Goal: Communication & Community: Share content

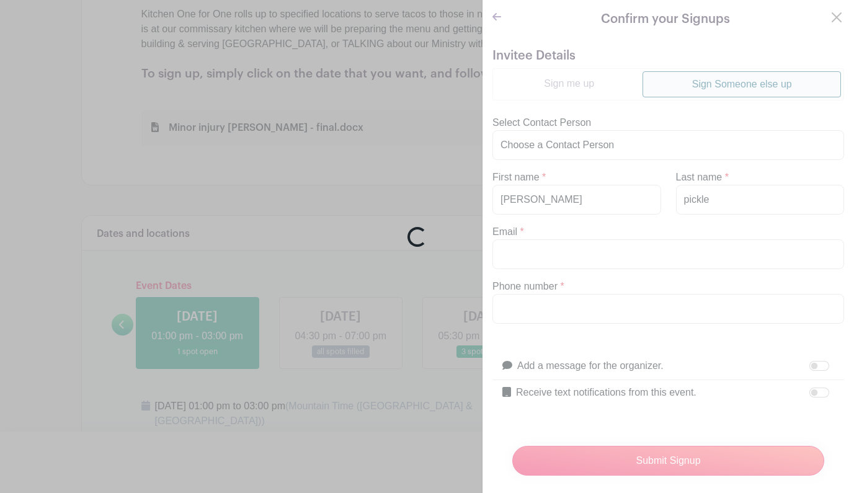
scroll to position [522, 0]
click at [837, 14] on div "Loading..." at bounding box center [427, 246] width 854 height 493
click at [508, 15] on div "Loading..." at bounding box center [427, 246] width 854 height 493
click at [836, 18] on div "Loading..." at bounding box center [427, 246] width 854 height 493
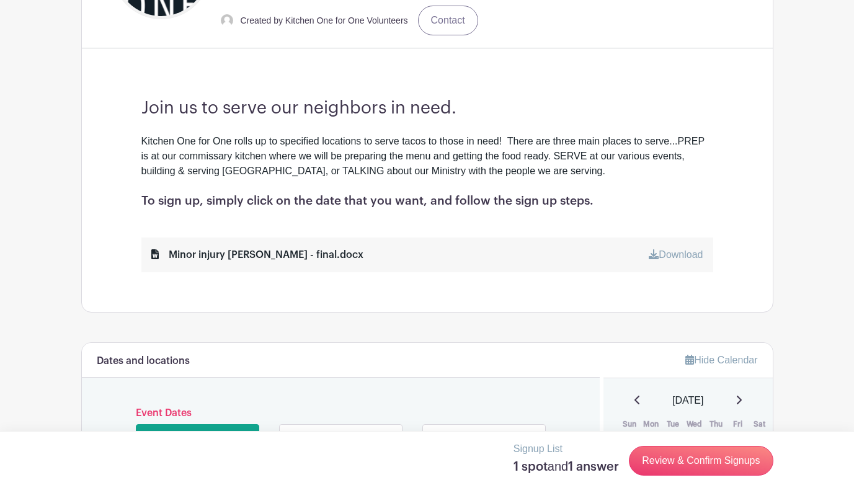
scroll to position [407, 0]
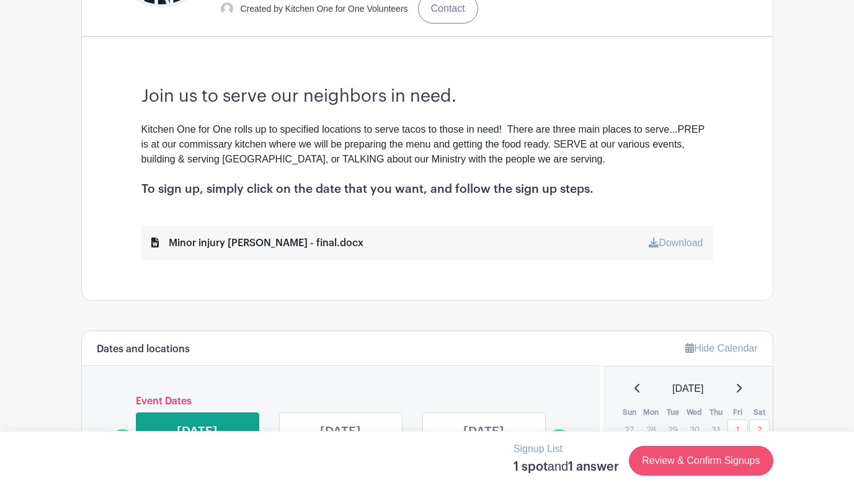
click at [671, 472] on link "Review & Confirm Signups" at bounding box center [701, 461] width 144 height 30
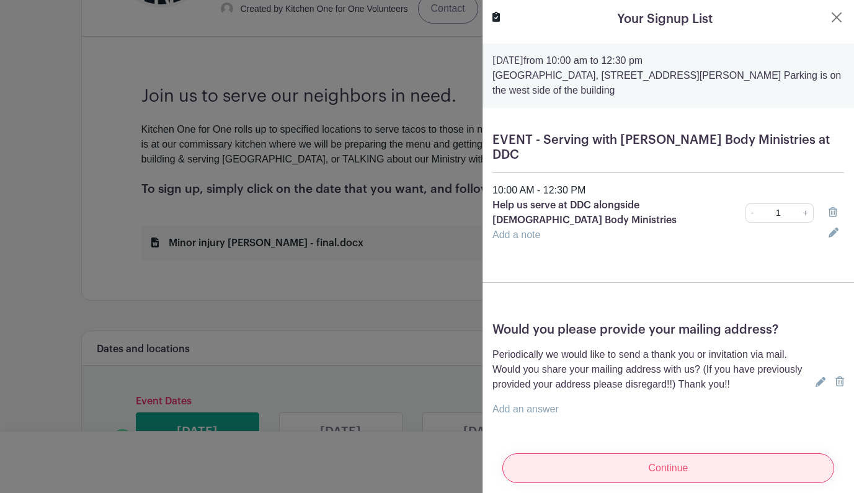
click at [688, 455] on input "Continue" at bounding box center [669, 469] width 332 height 30
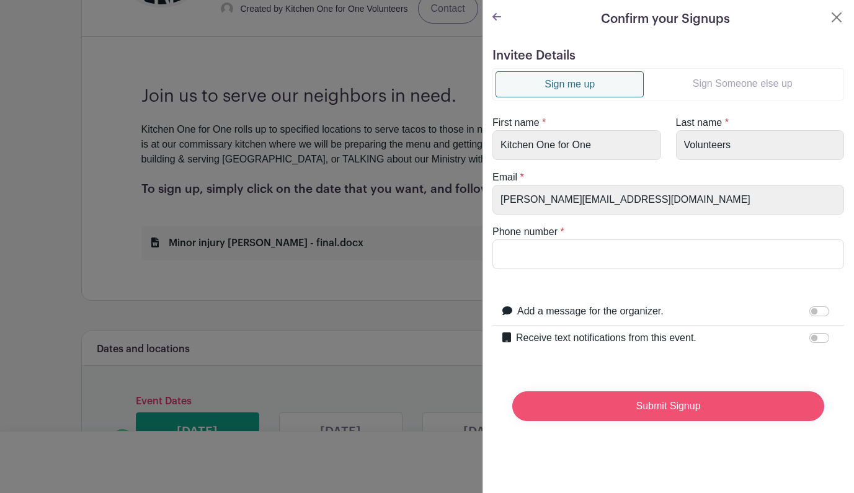
click at [665, 409] on input "Submit Signup" at bounding box center [669, 407] width 312 height 30
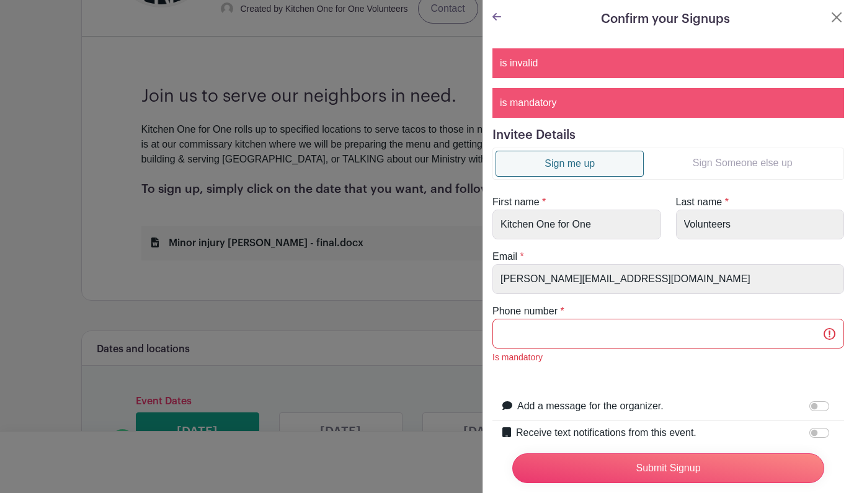
scroll to position [0, 0]
click at [634, 339] on input "Phone number" at bounding box center [669, 334] width 352 height 30
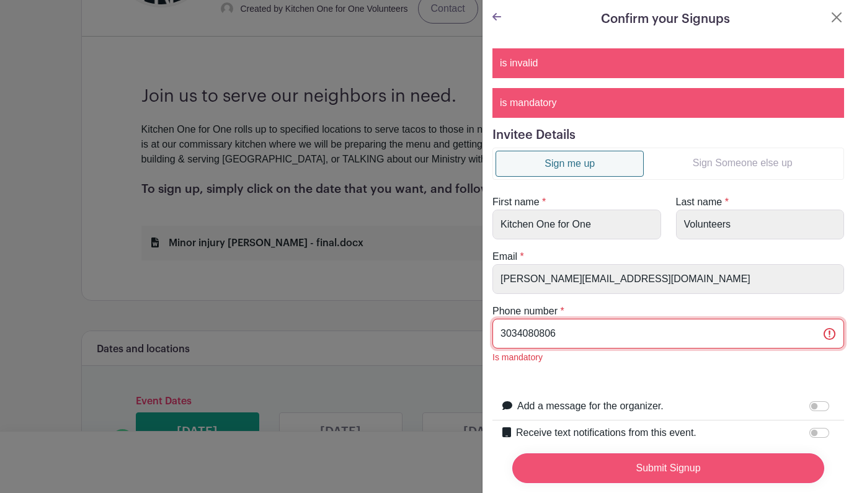
type input "3034080806"
click at [693, 467] on input "Submit Signup" at bounding box center [669, 469] width 312 height 30
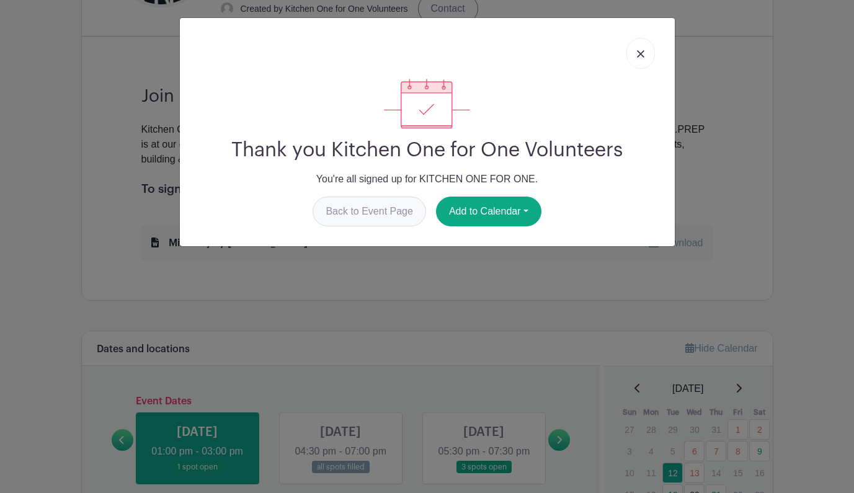
click at [397, 210] on link "Back to Event Page" at bounding box center [370, 212] width 114 height 30
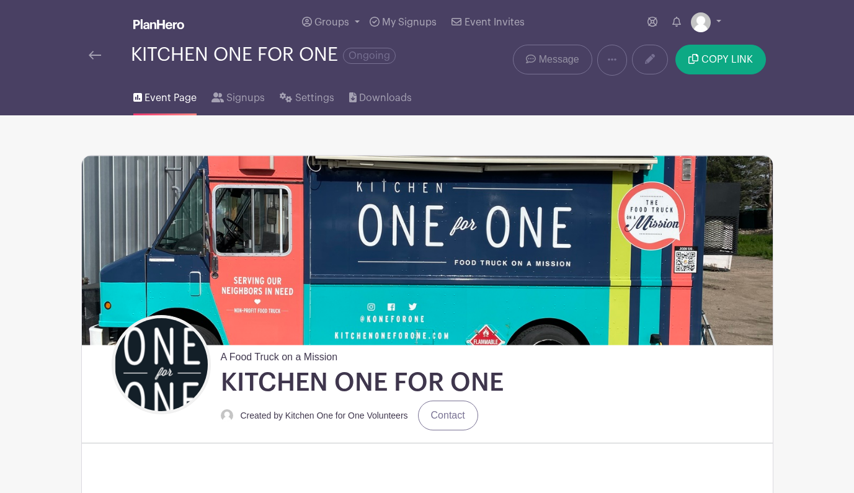
click at [537, 56] on link "Message" at bounding box center [552, 60] width 79 height 30
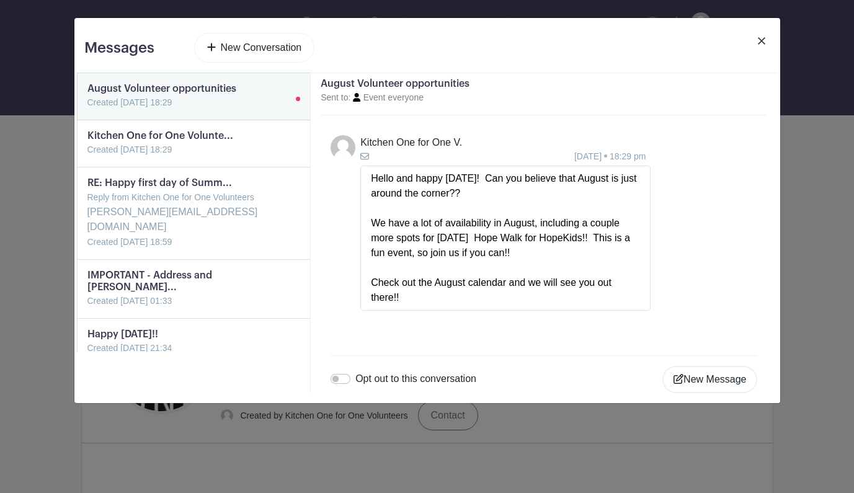
click at [282, 43] on link "New Conversation" at bounding box center [254, 48] width 121 height 30
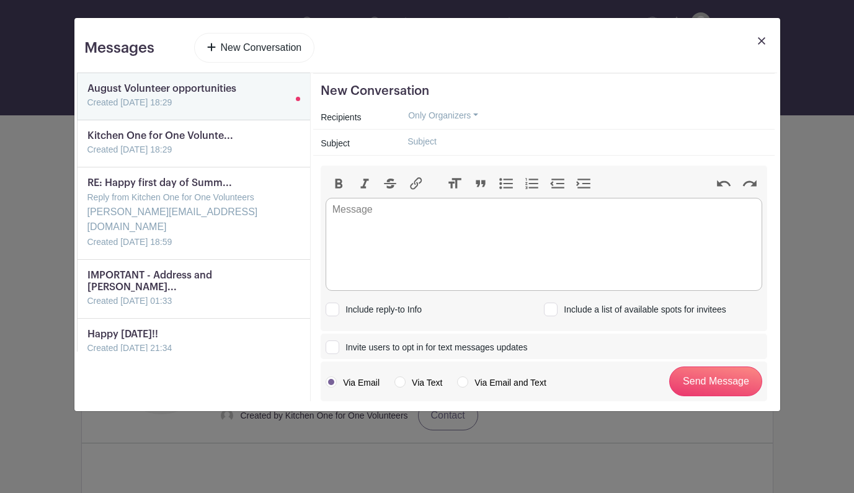
click at [447, 117] on button "Only Organizers" at bounding box center [443, 115] width 91 height 19
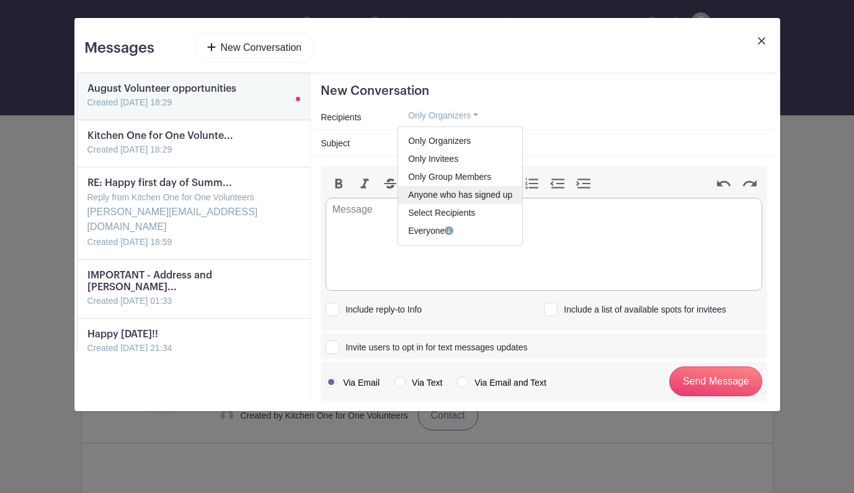
click at [465, 193] on link "Anyone who has signed up" at bounding box center [460, 195] width 124 height 18
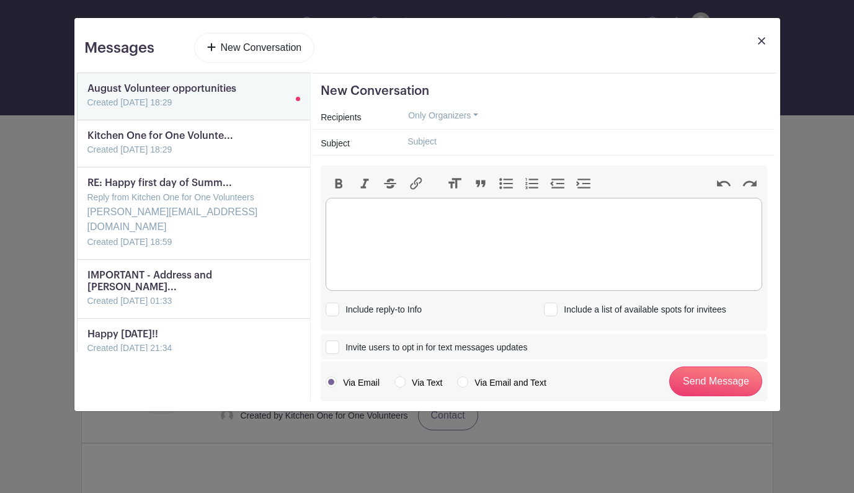
click at [387, 228] on trix-editor at bounding box center [544, 244] width 437 height 93
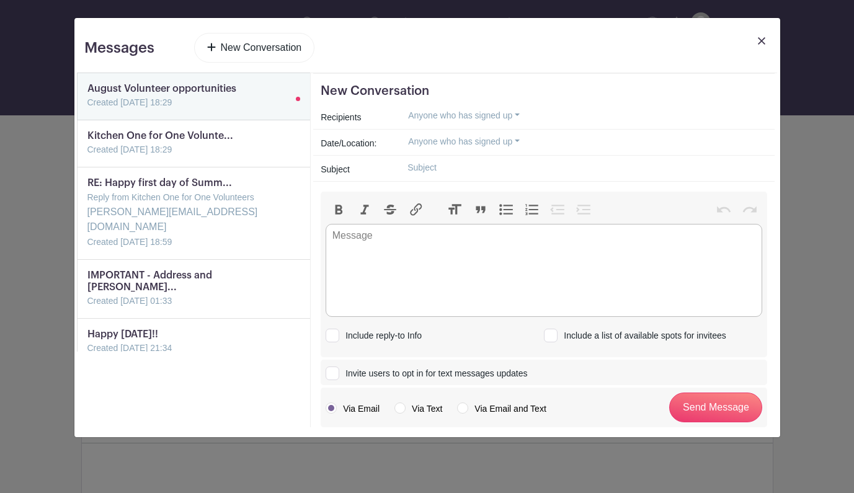
click at [434, 170] on input "text" at bounding box center [583, 167] width 370 height 19
click at [761, 41] on img at bounding box center [761, 40] width 7 height 7
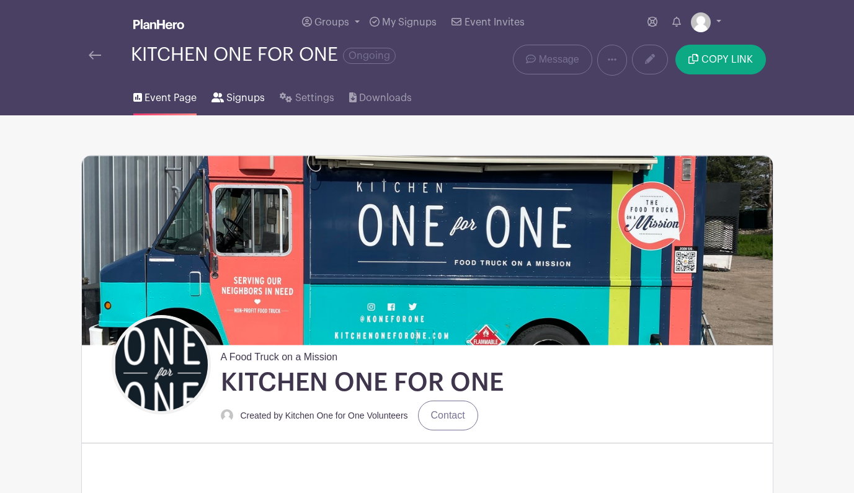
click at [235, 102] on span "Signups" at bounding box center [245, 98] width 38 height 15
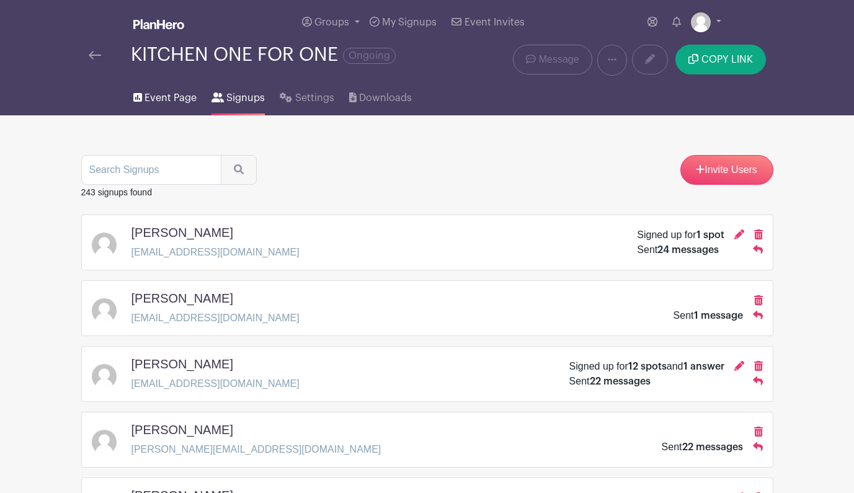
click at [172, 99] on span "Event Page" at bounding box center [171, 98] width 52 height 15
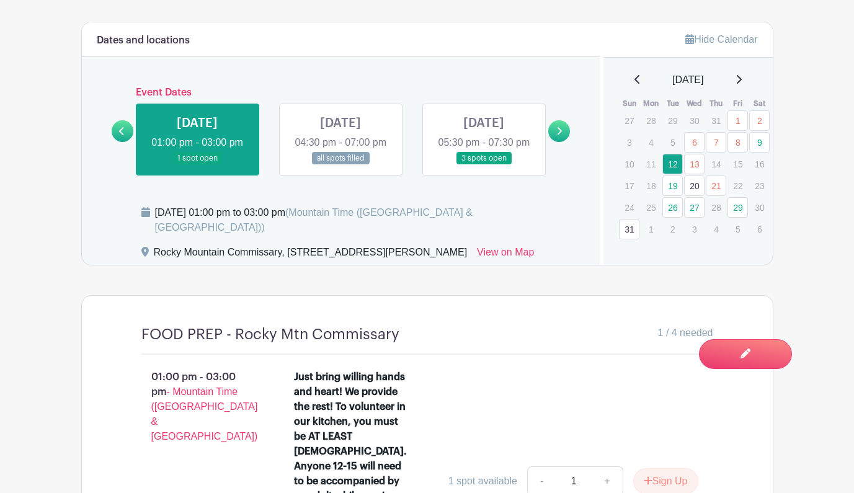
scroll to position [709, 0]
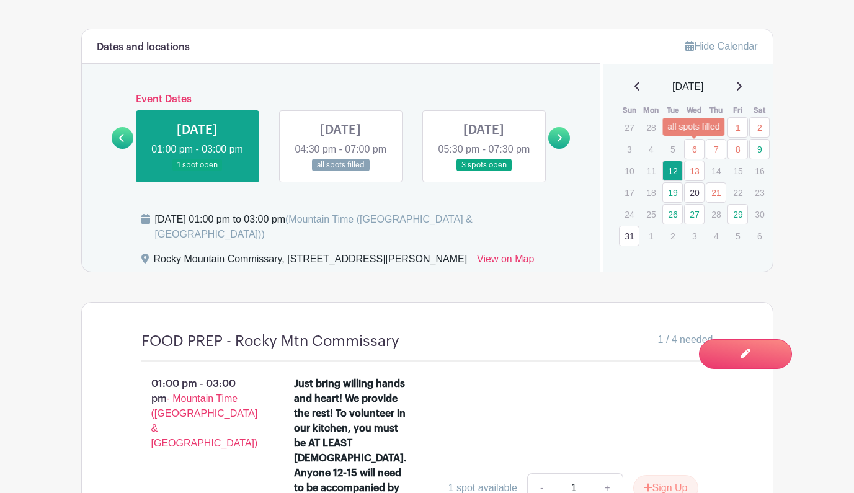
click at [698, 146] on link "6" at bounding box center [694, 149] width 20 height 20
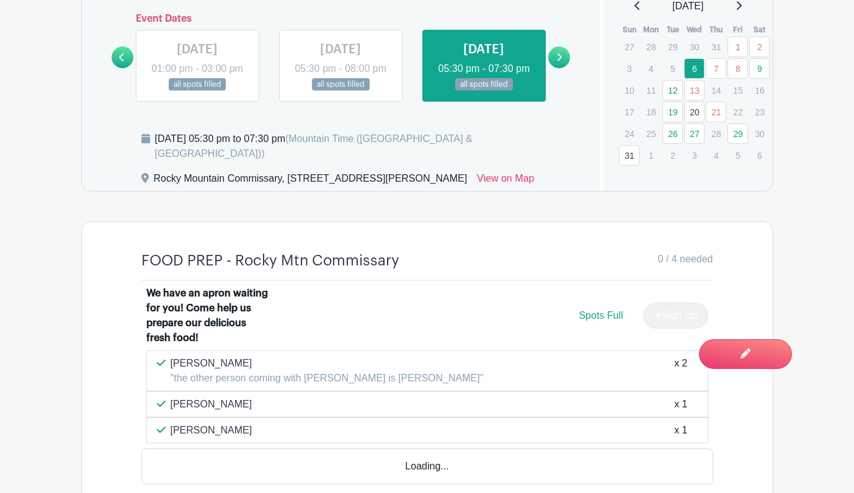
scroll to position [791, 0]
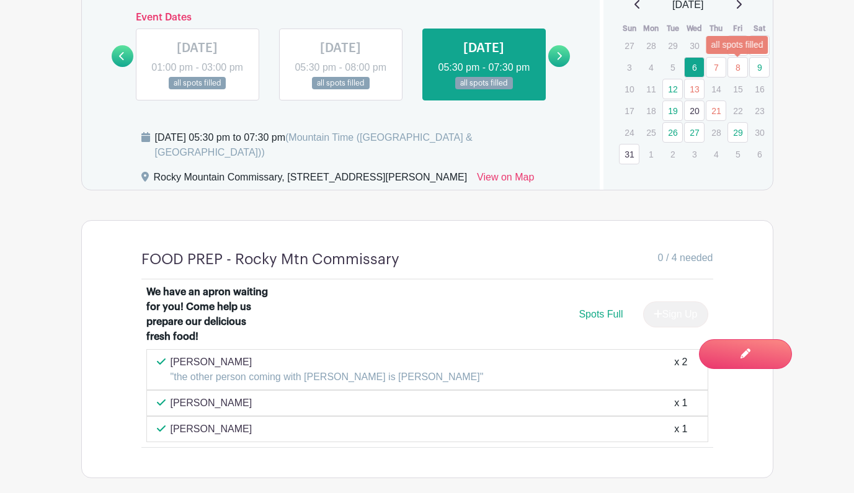
click at [736, 67] on link "8" at bounding box center [738, 67] width 20 height 20
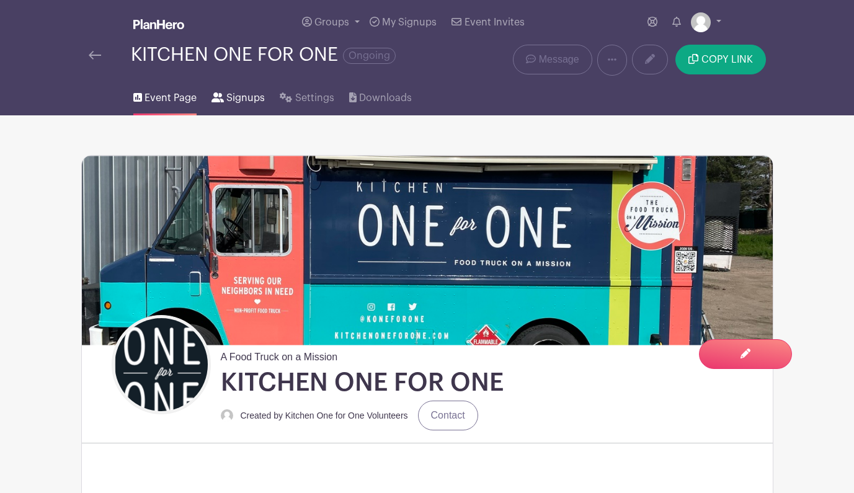
click at [234, 99] on span "Signups" at bounding box center [245, 98] width 38 height 15
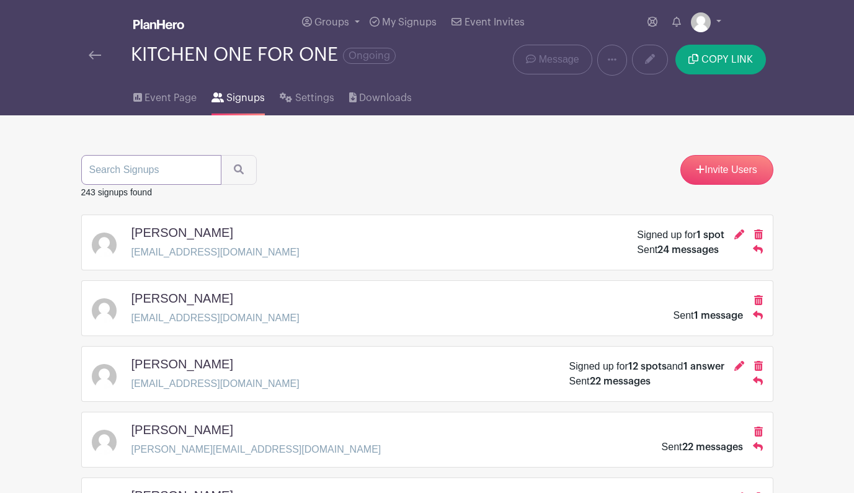
click at [164, 174] on input "search" at bounding box center [151, 170] width 140 height 30
type input "bob"
click at [234, 169] on icon "submit" at bounding box center [239, 169] width 10 height 10
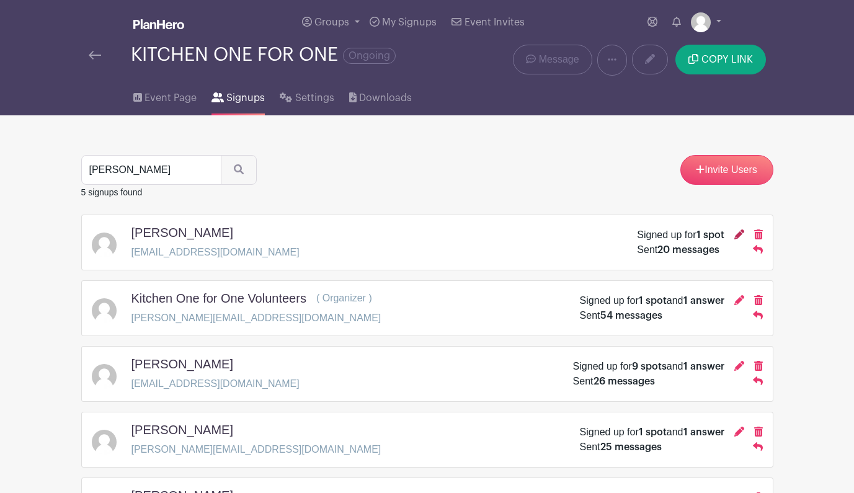
click at [737, 236] on icon at bounding box center [740, 235] width 10 height 10
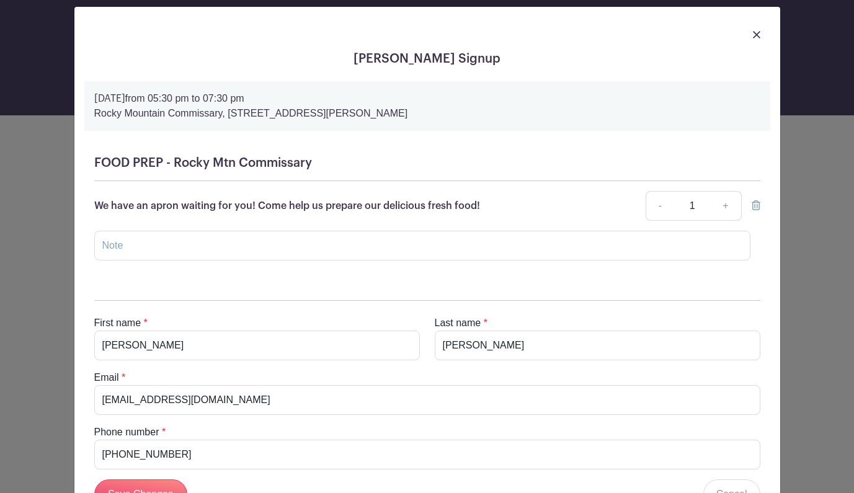
scroll to position [1, 0]
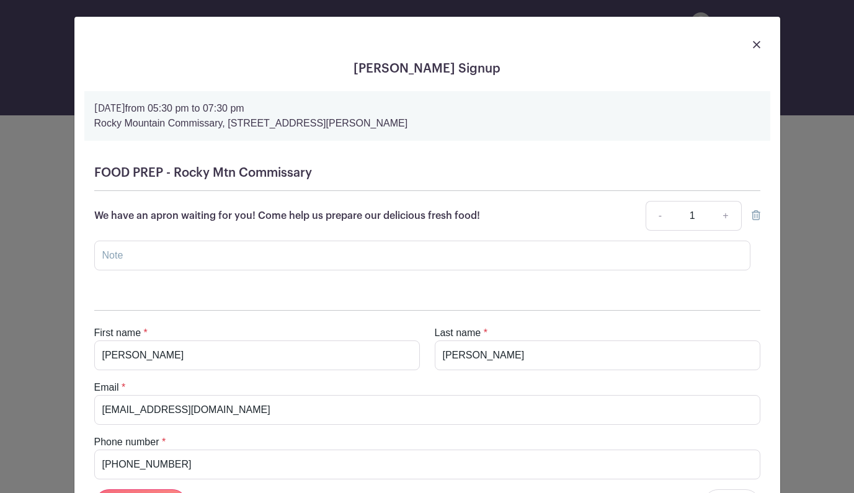
click at [756, 43] on img at bounding box center [756, 44] width 7 height 7
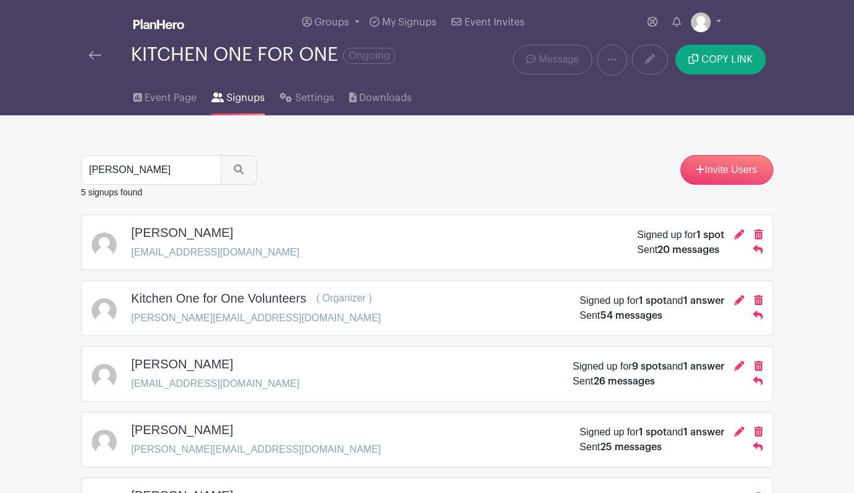
click at [186, 257] on p "bvibob@me.com" at bounding box center [216, 252] width 168 height 15
click at [105, 244] on img at bounding box center [104, 245] width 25 height 25
click at [739, 236] on icon at bounding box center [740, 235] width 10 height 10
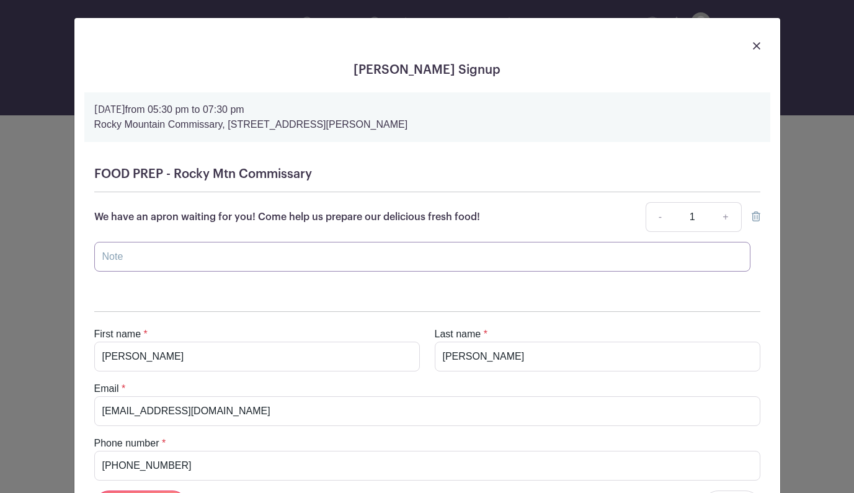
click at [495, 255] on input "text" at bounding box center [422, 257] width 657 height 30
type input "Missed you. Hope all is well."
click at [756, 43] on img at bounding box center [756, 45] width 7 height 7
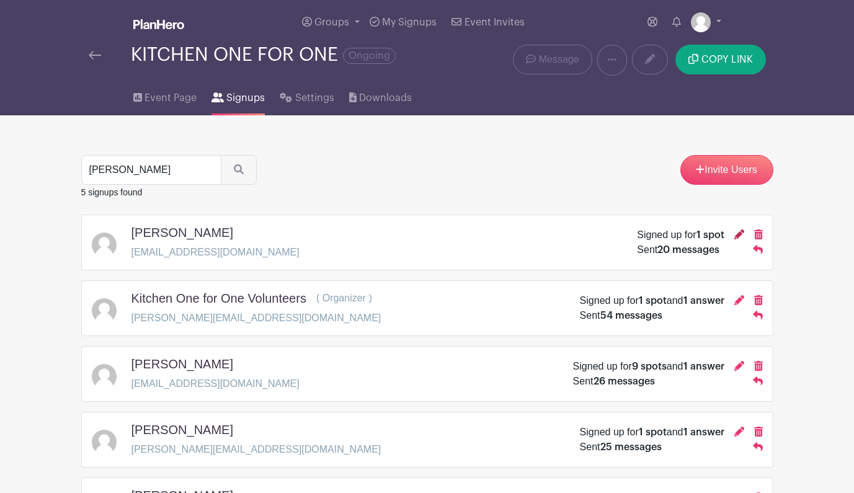
click at [740, 234] on icon at bounding box center [740, 235] width 10 height 10
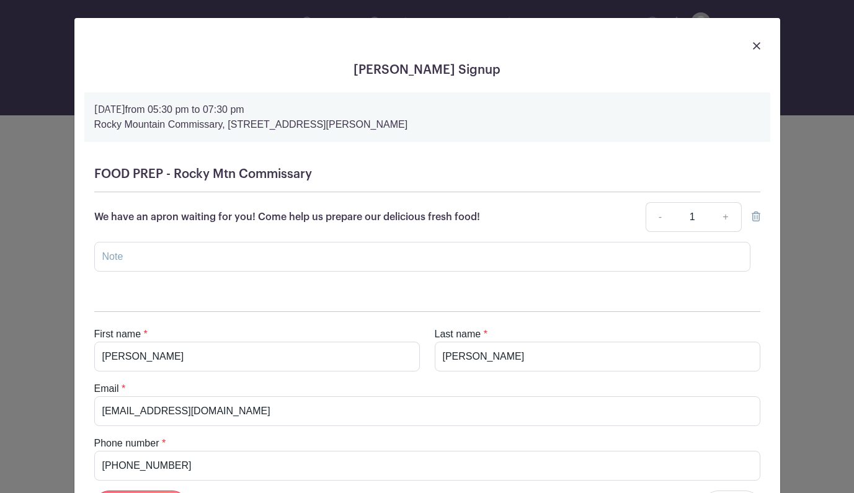
click at [758, 46] on img at bounding box center [756, 45] width 7 height 7
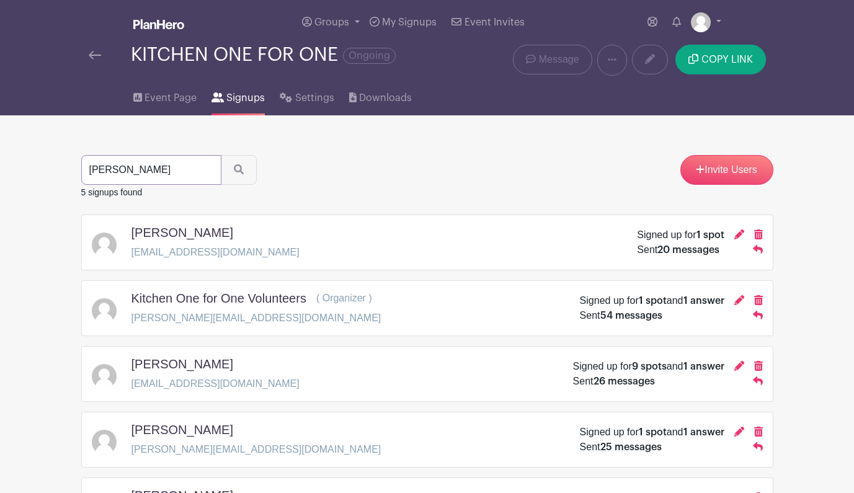
click at [130, 176] on input "bob" at bounding box center [151, 170] width 140 height 30
type input "b"
type input "Shayla"
click at [227, 171] on button "submit" at bounding box center [239, 170] width 36 height 30
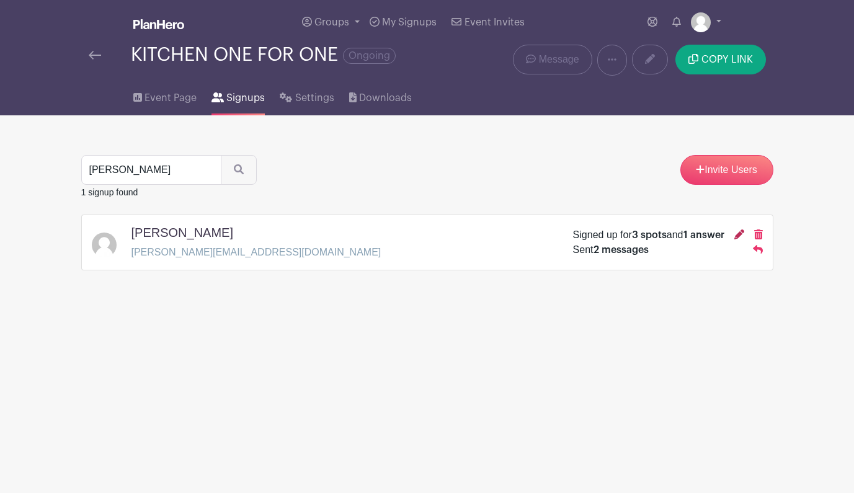
click at [740, 234] on icon at bounding box center [740, 235] width 10 height 10
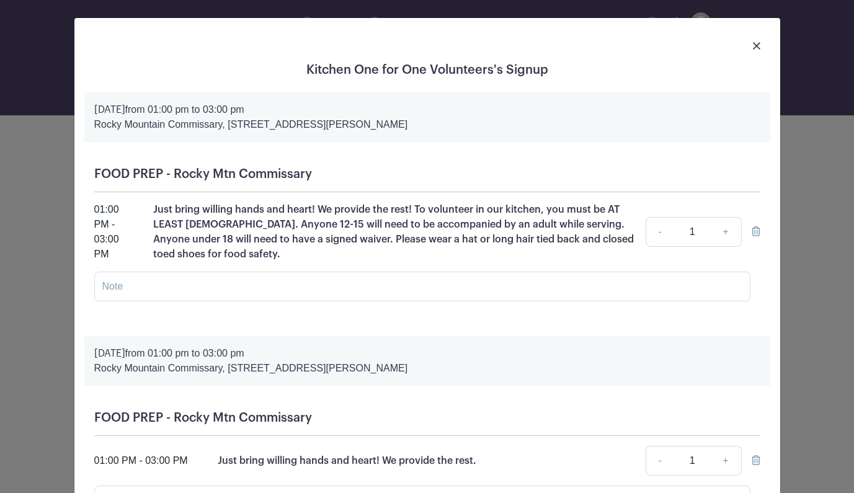
click at [760, 38] on link at bounding box center [756, 45] width 7 height 15
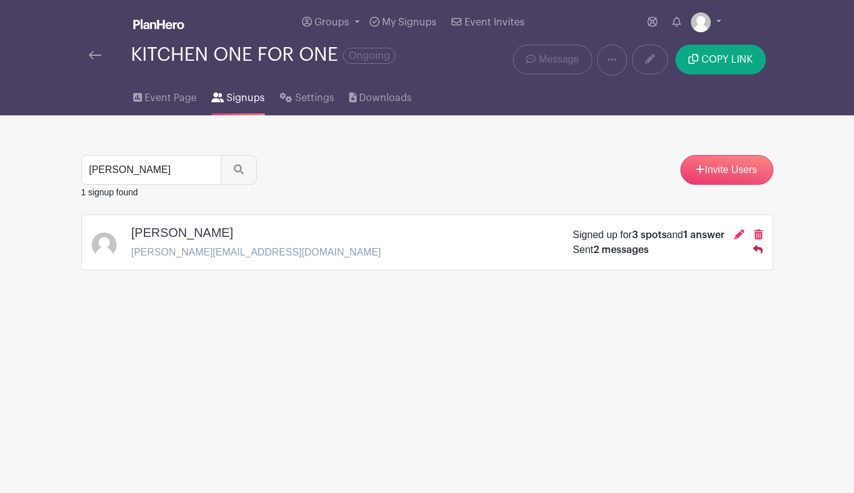
click at [760, 252] on icon at bounding box center [758, 249] width 10 height 10
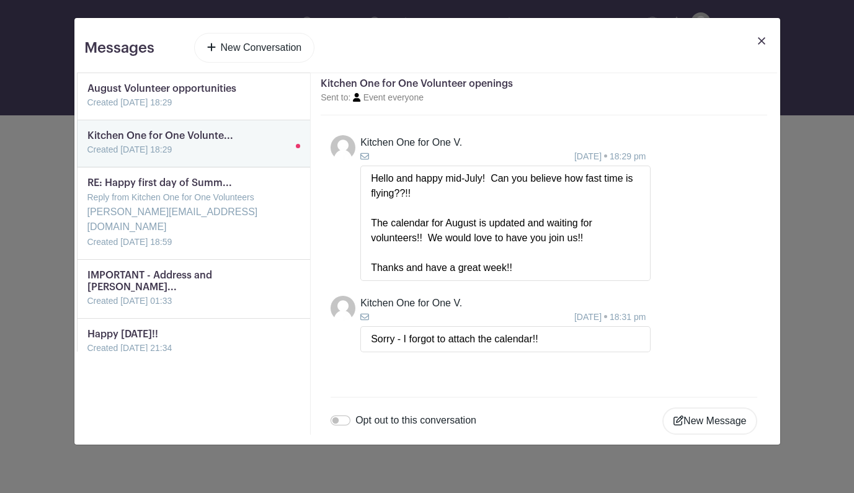
click at [703, 417] on button "New Message" at bounding box center [710, 421] width 95 height 27
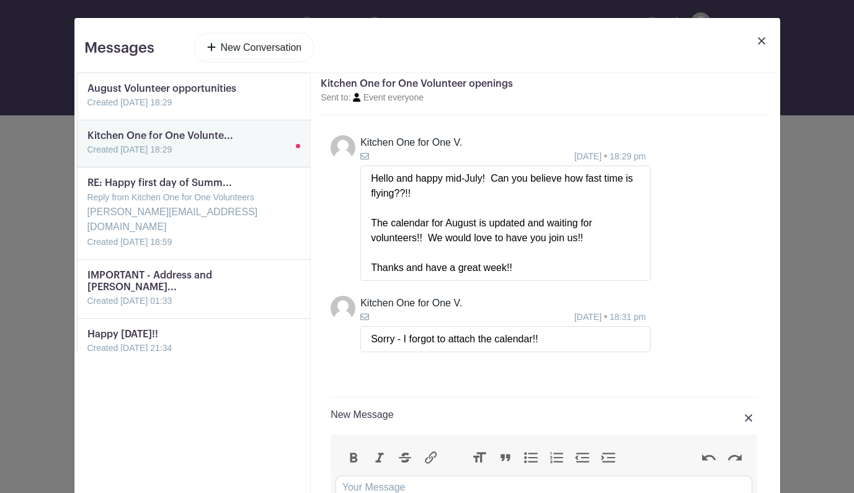
click at [764, 43] on img at bounding box center [761, 40] width 7 height 7
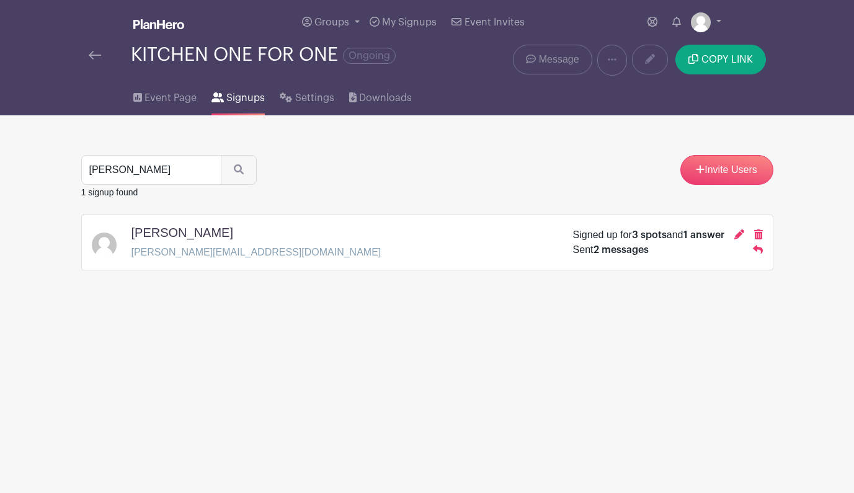
click at [557, 53] on span "Message" at bounding box center [559, 59] width 40 height 15
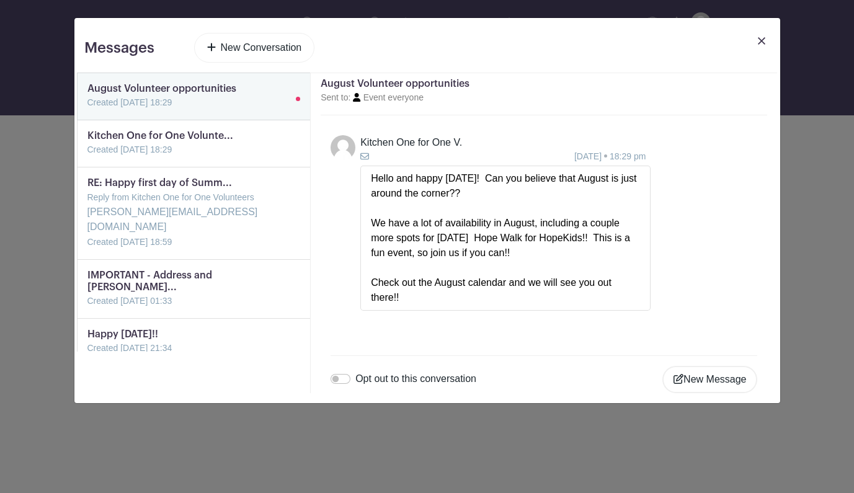
click at [289, 50] on link "New Conversation" at bounding box center [254, 48] width 121 height 30
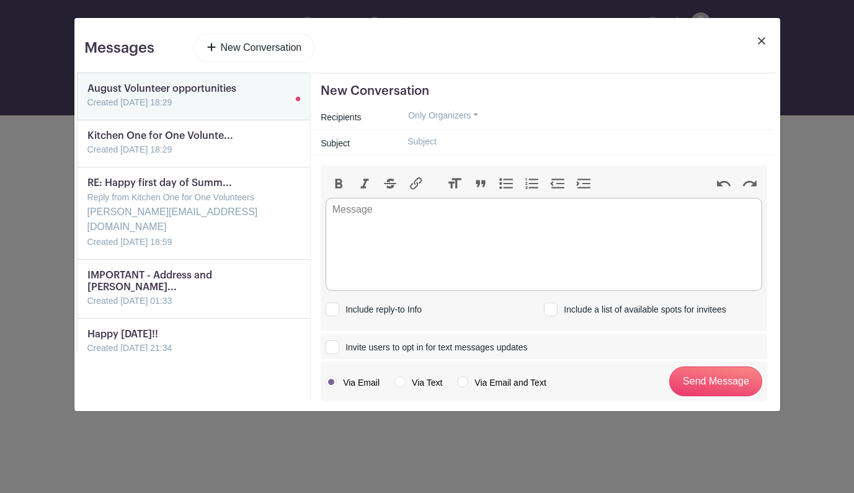
click at [440, 118] on button "Only Organizers" at bounding box center [443, 115] width 91 height 19
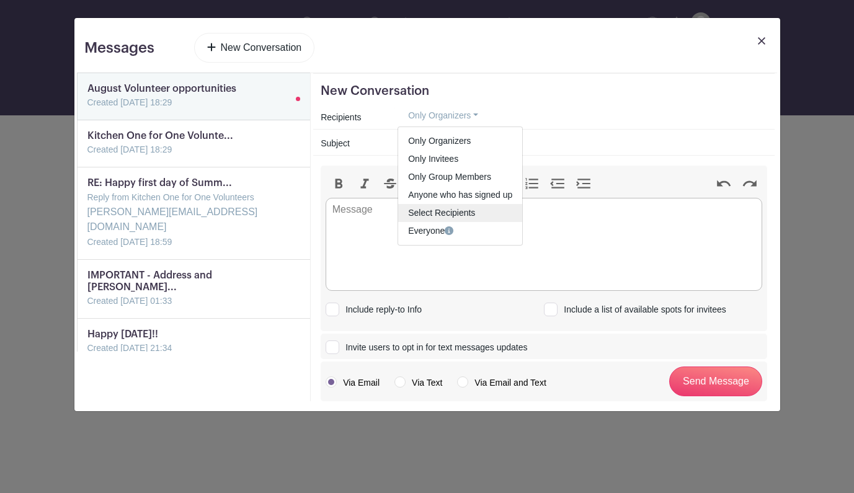
click at [452, 210] on span "Select Recipients" at bounding box center [441, 213] width 67 height 10
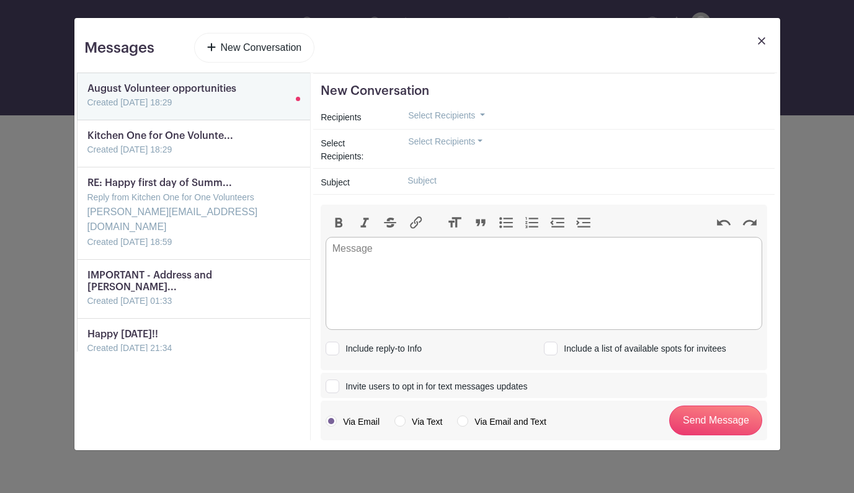
click at [477, 140] on button "Select Recipients" at bounding box center [446, 141] width 96 height 19
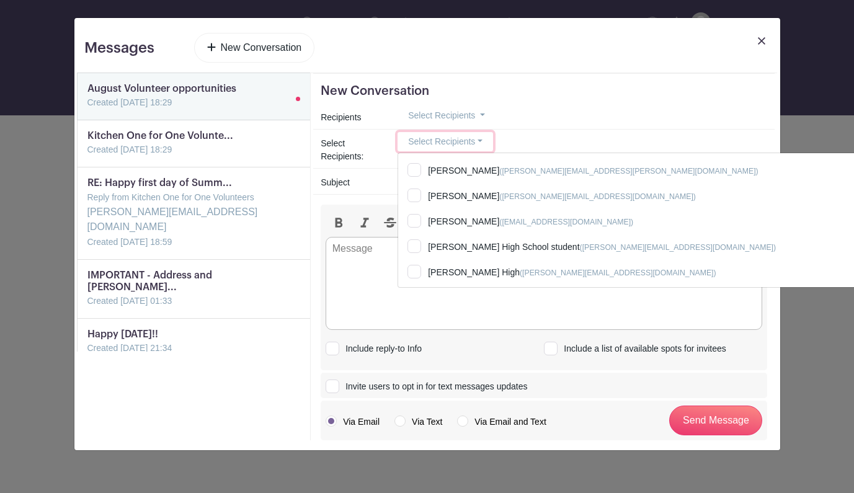
scroll to position [117, 0]
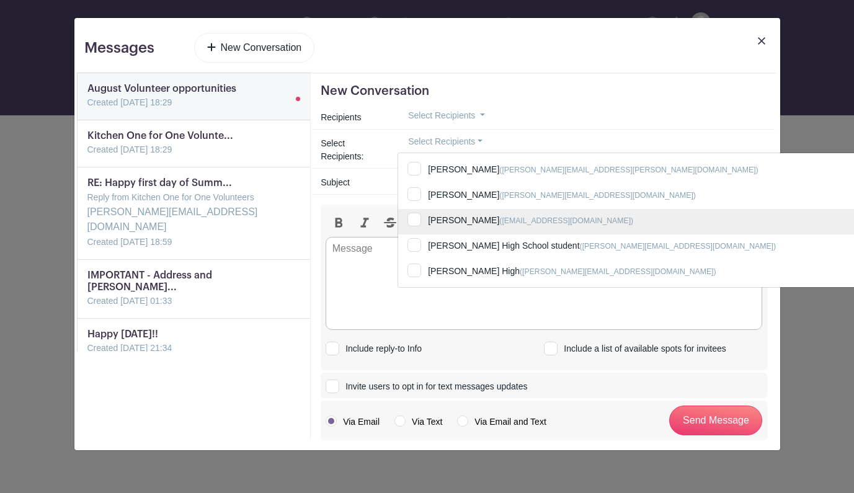
click at [416, 217] on input "Bob Hamilton (bvibob@me.com)" at bounding box center [637, 222] width 478 height 27
checkbox input "true"
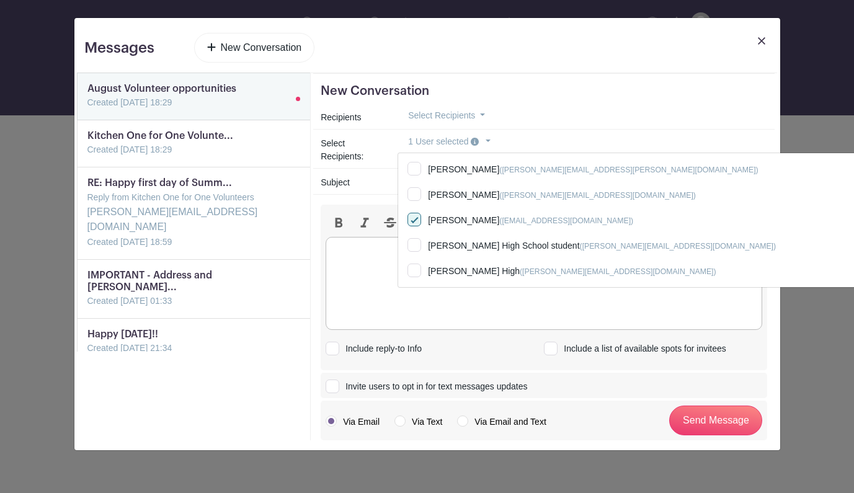
click at [377, 276] on trix-editor at bounding box center [544, 283] width 437 height 93
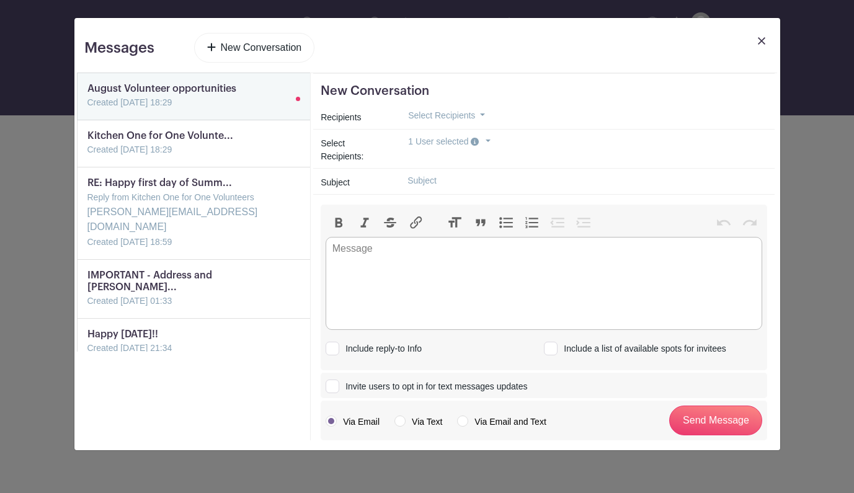
click at [439, 182] on input "text" at bounding box center [583, 180] width 370 height 19
type input "Aug 6th"
click at [387, 274] on trix-editor at bounding box center [544, 283] width 437 height 93
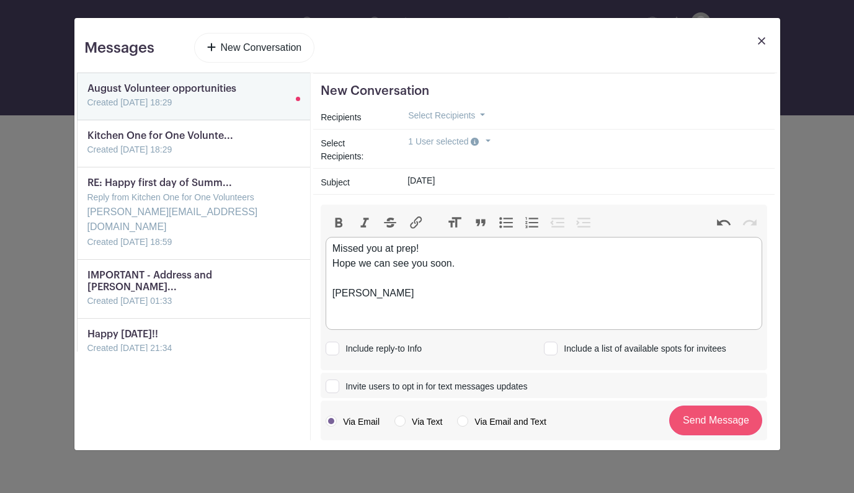
type trix-editor "<div>Missed you at prep!<br>Hope we can see you soon.<br><br>Wendy</div>"
click at [733, 419] on input "Send Message" at bounding box center [716, 421] width 93 height 30
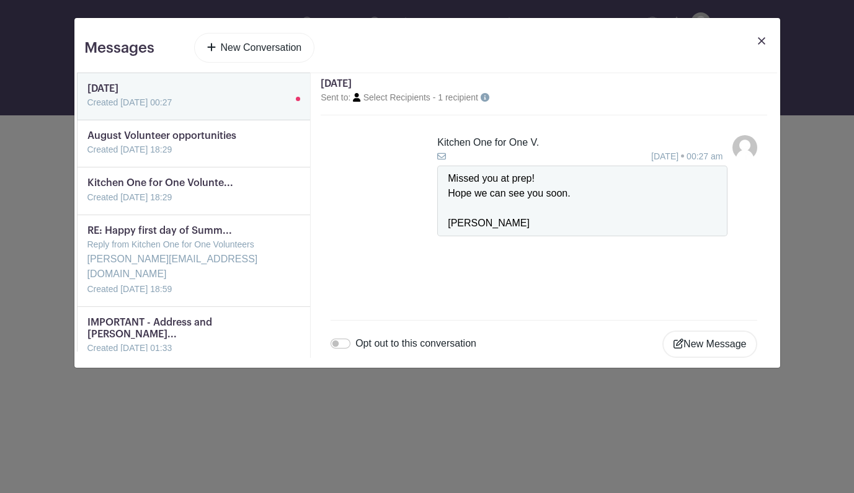
click at [274, 43] on link "New Conversation" at bounding box center [254, 48] width 121 height 30
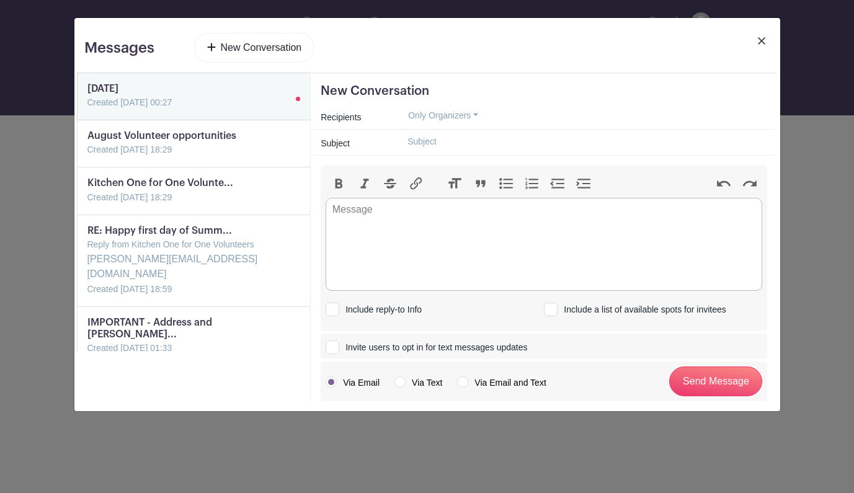
click at [451, 116] on button "Only Organizers" at bounding box center [443, 115] width 91 height 19
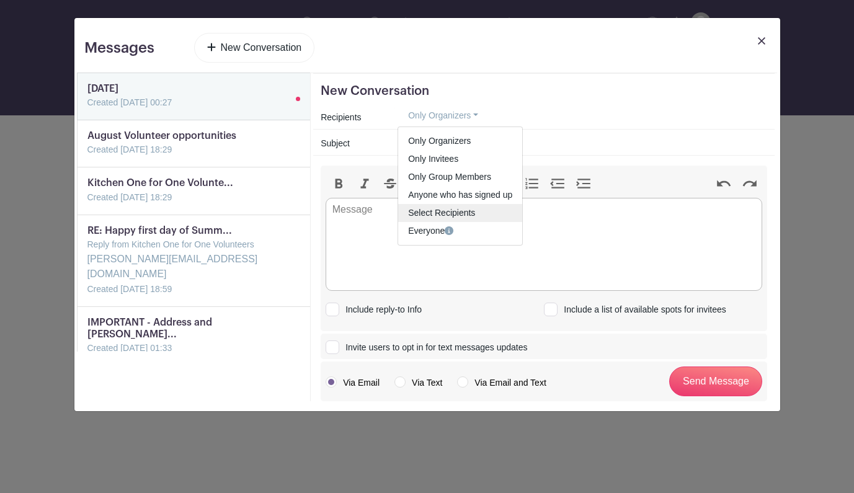
click at [465, 209] on span "Select Recipients" at bounding box center [441, 213] width 67 height 10
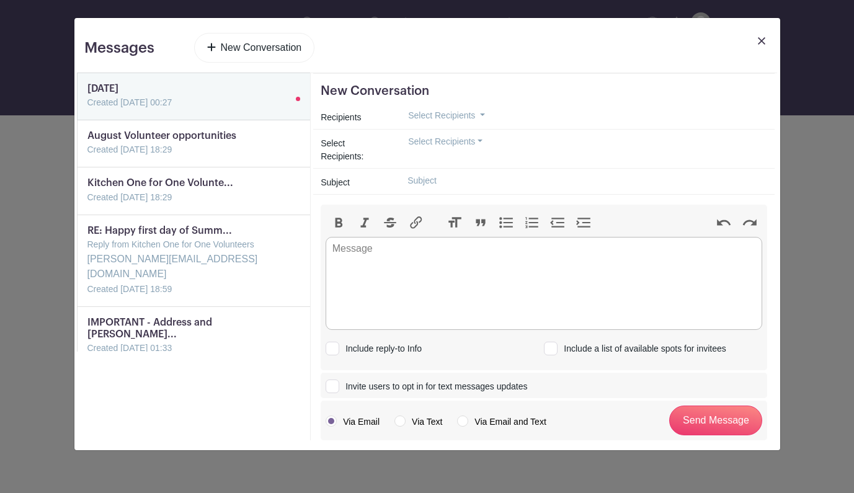
click at [444, 145] on button "Select Recipients" at bounding box center [446, 141] width 96 height 19
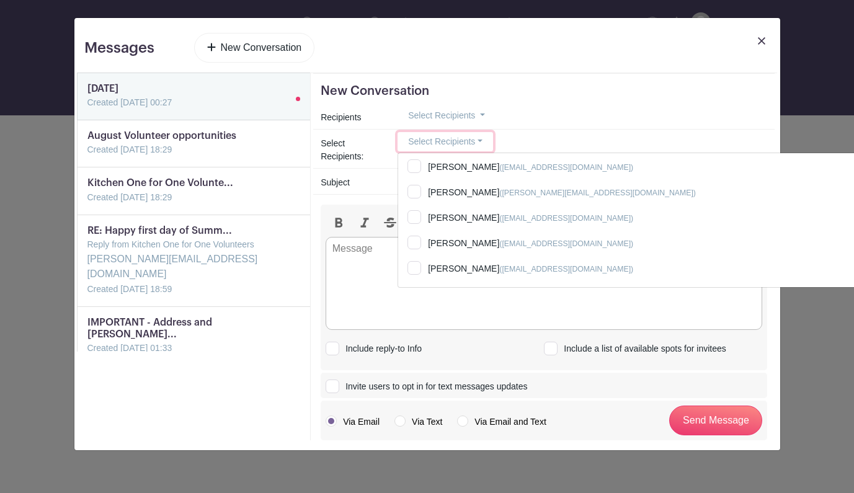
scroll to position [731, 0]
click at [446, 141] on button "Select Recipients" at bounding box center [446, 141] width 96 height 19
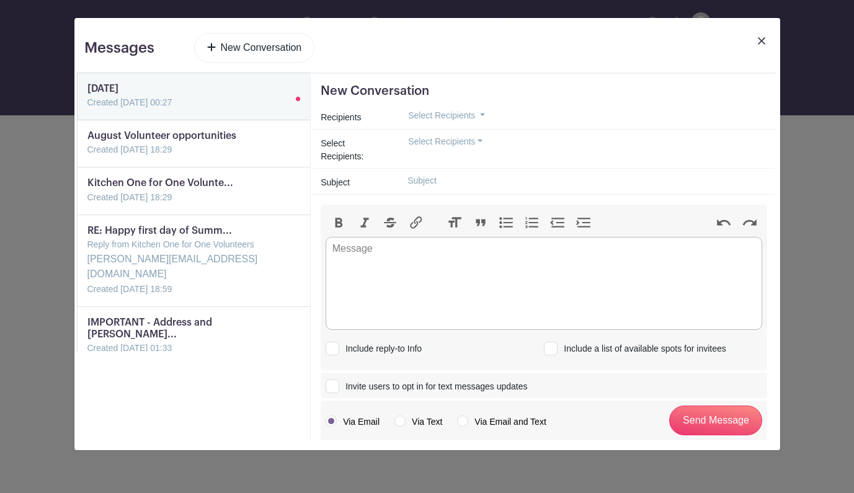
click at [446, 141] on button "Select Recipients" at bounding box center [446, 141] width 96 height 19
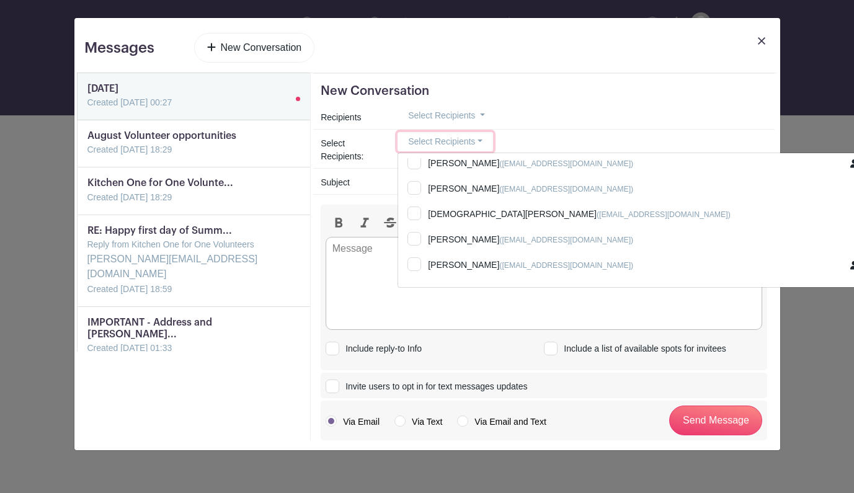
scroll to position [1854, 0]
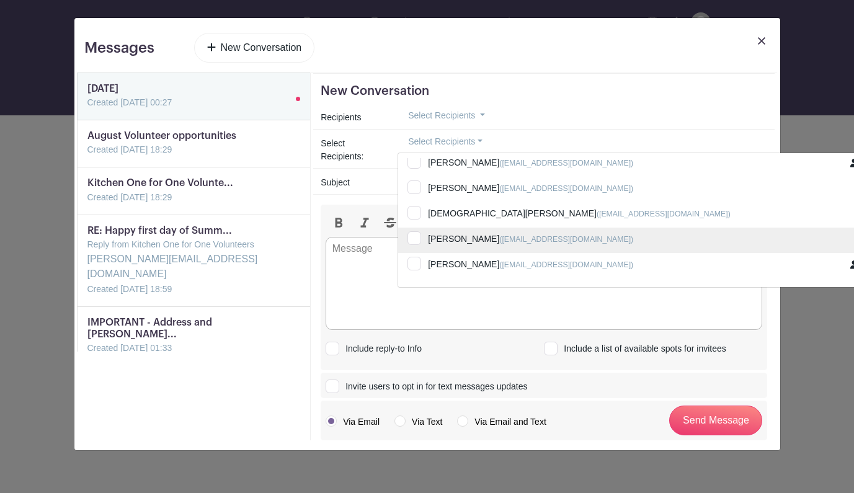
click at [499, 237] on input "Bev Sprout (bksprout72@icloud.com)" at bounding box center [637, 241] width 478 height 27
checkbox input "true"
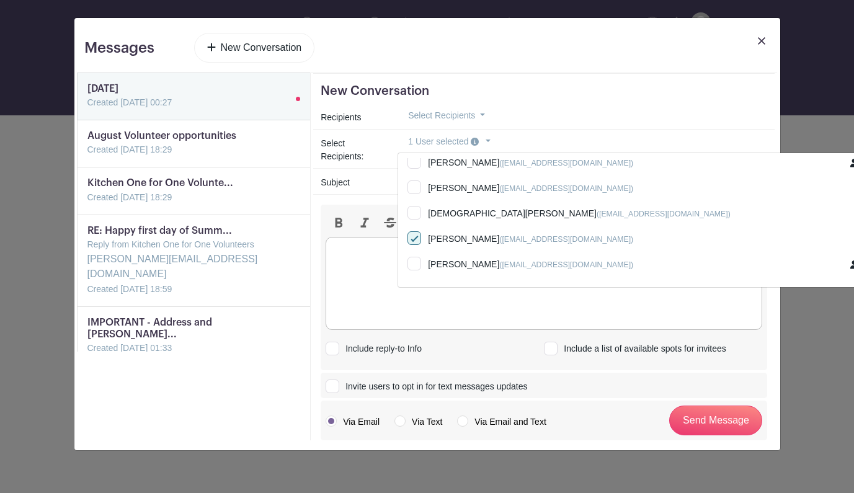
click at [422, 300] on trix-editor at bounding box center [544, 283] width 437 height 93
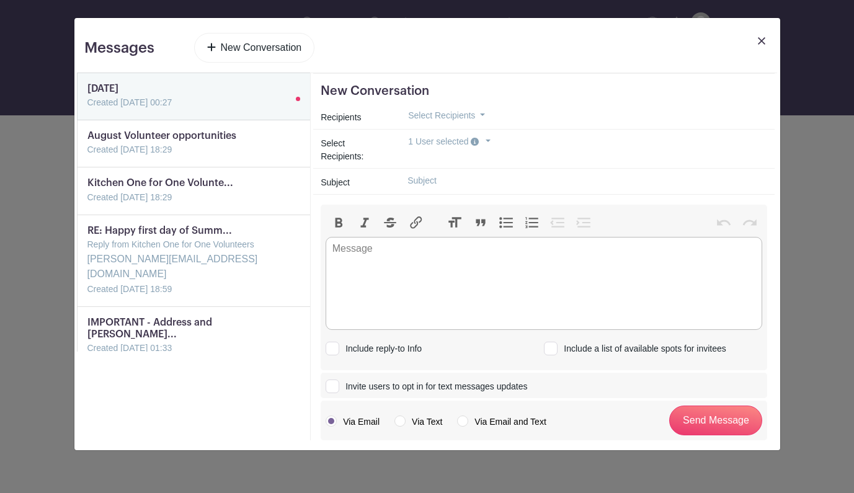
click at [411, 181] on input "text" at bounding box center [583, 180] width 370 height 19
type input "Aug 6th"
click at [377, 254] on trix-editor at bounding box center [544, 283] width 437 height 93
type trix-editor "<div>Missed you at prep.<br>Hope to see you soon!<br><br>Wendy</div>"
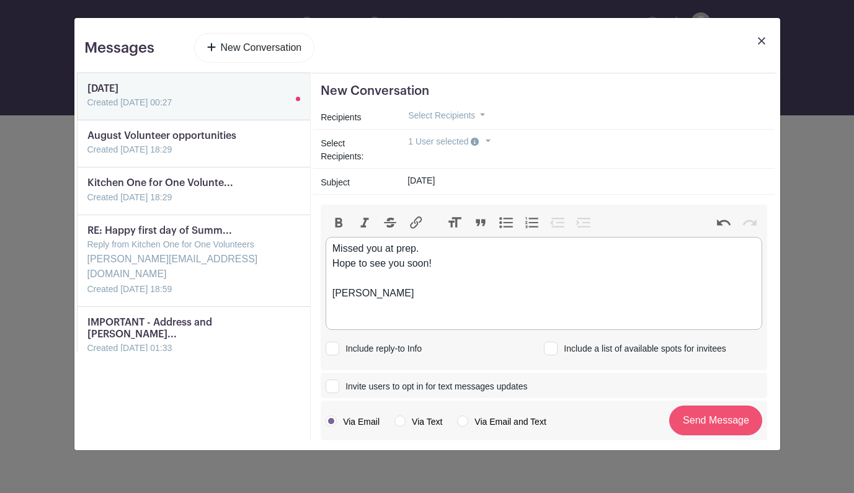
click at [701, 419] on input "Send Message" at bounding box center [716, 421] width 93 height 30
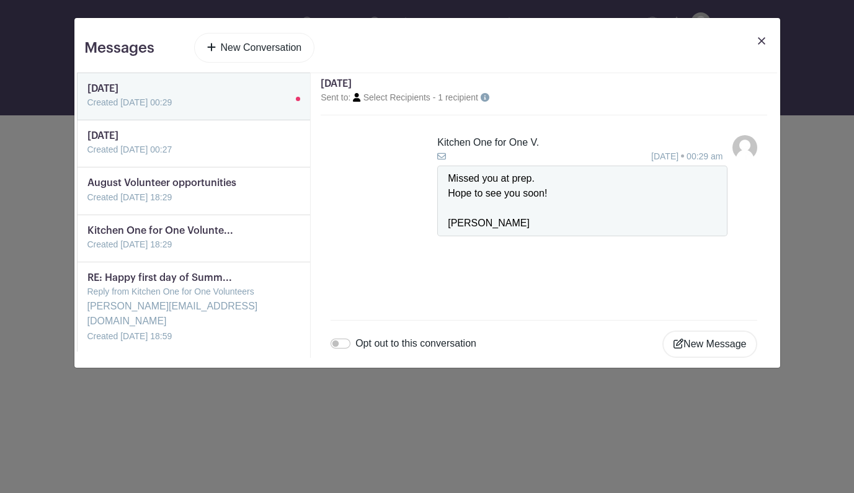
click at [280, 48] on link "New Conversation" at bounding box center [254, 48] width 121 height 30
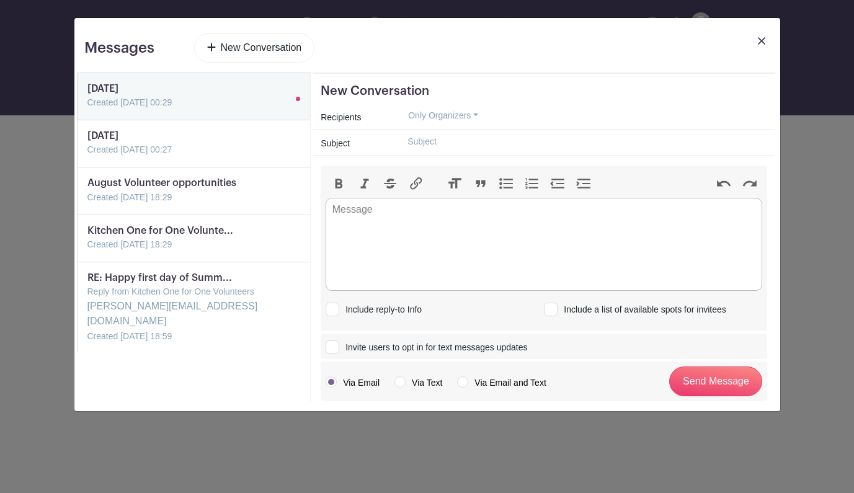
click at [433, 112] on button "Only Organizers" at bounding box center [443, 115] width 91 height 19
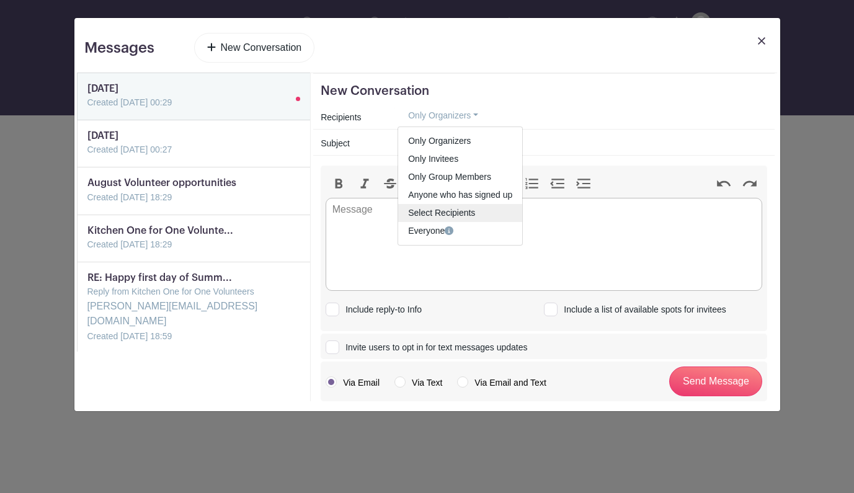
click at [461, 211] on span "Select Recipients" at bounding box center [441, 213] width 67 height 10
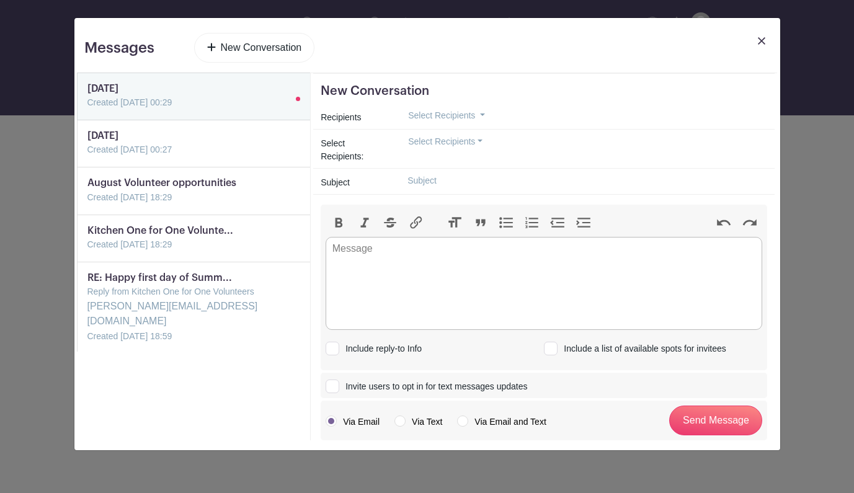
click at [449, 150] on button "Select Recipients" at bounding box center [446, 141] width 96 height 19
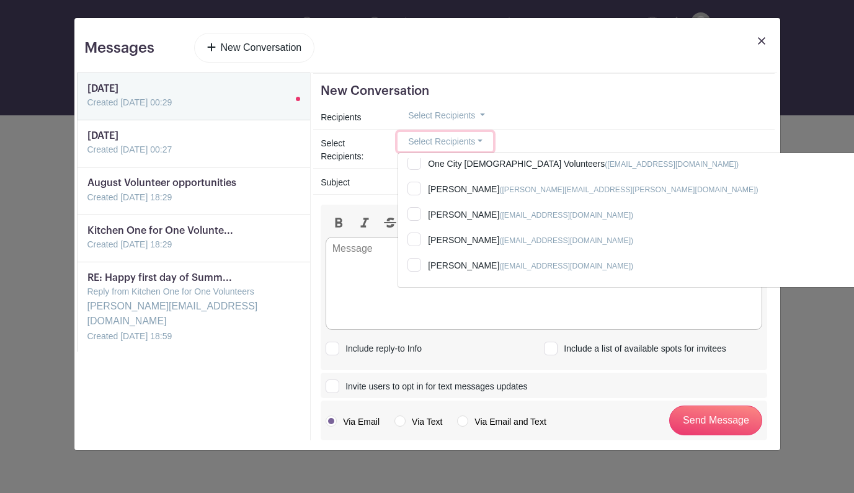
scroll to position [302, 0]
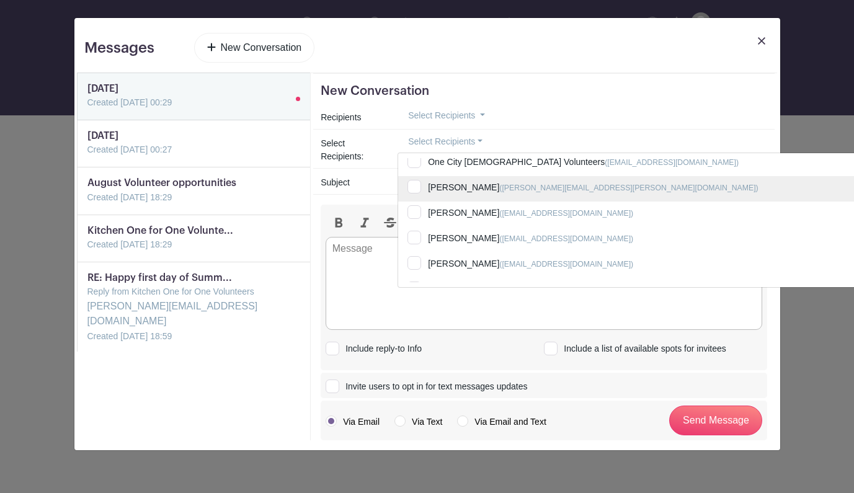
click at [415, 183] on input "Ian Merten (merten.ian@gmail.com)" at bounding box center [637, 189] width 478 height 27
checkbox input "true"
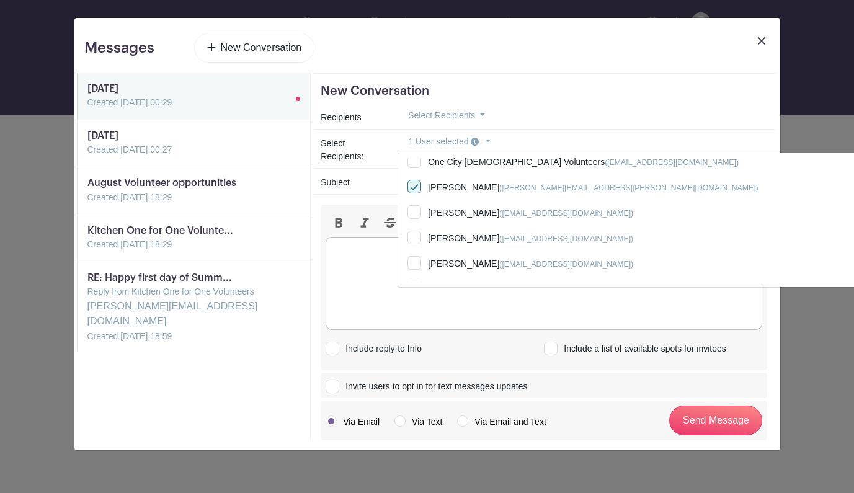
click at [369, 274] on trix-editor at bounding box center [544, 283] width 437 height 93
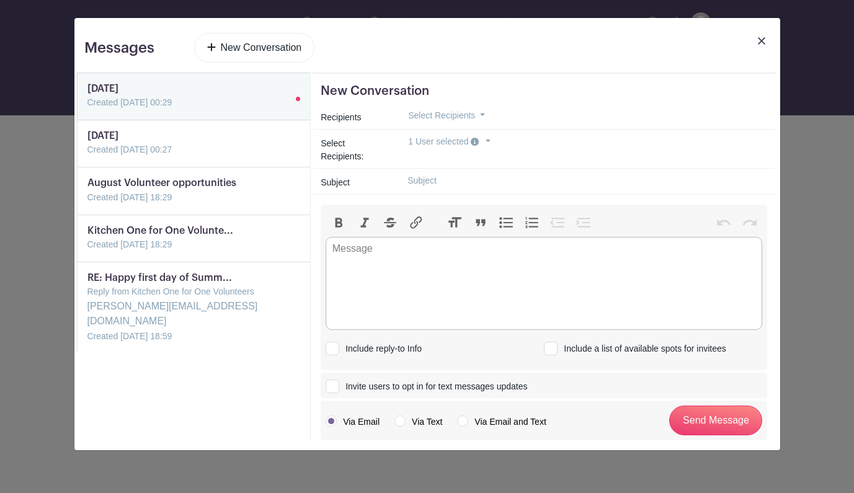
click at [408, 179] on input "text" at bounding box center [583, 180] width 370 height 19
type input "Aug 8th"
click at [374, 263] on trix-editor at bounding box center [544, 283] width 437 height 93
type trix-editor "<div>H</div>"
type trix-editor "<div>Missed you at prep. Hope all is well.<br><br>Wendy</div>"
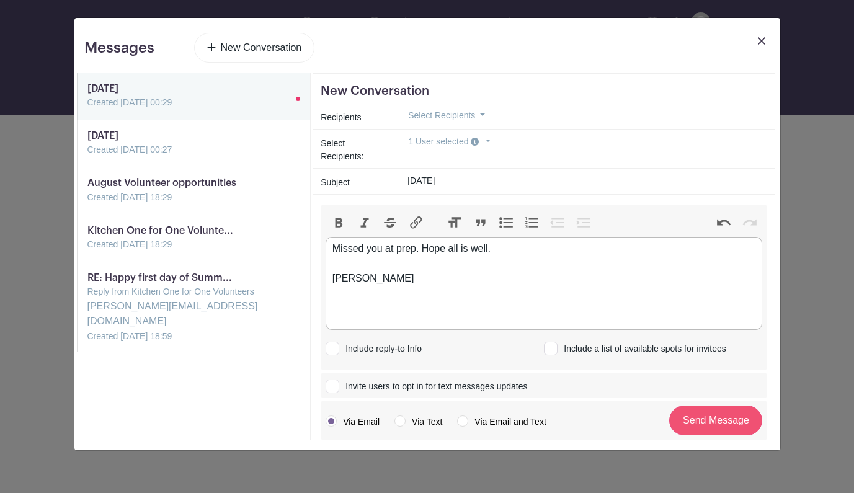
click at [720, 422] on input "Send Message" at bounding box center [716, 421] width 93 height 30
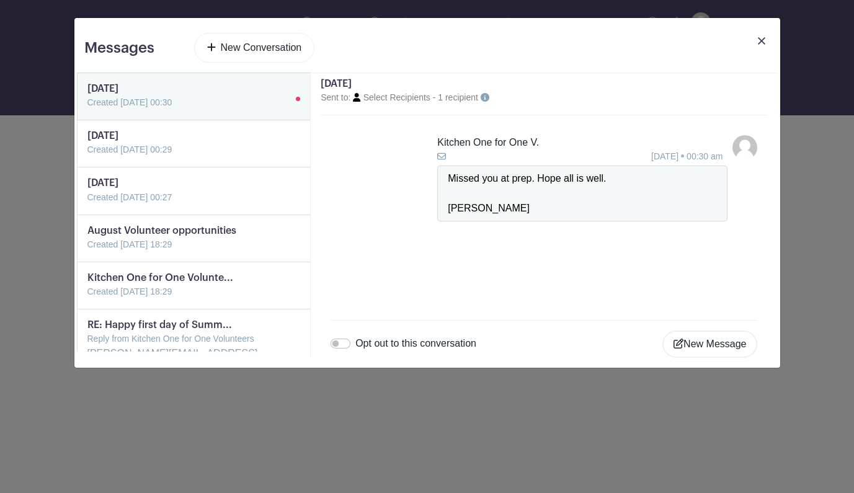
click at [272, 49] on link "New Conversation" at bounding box center [254, 48] width 121 height 30
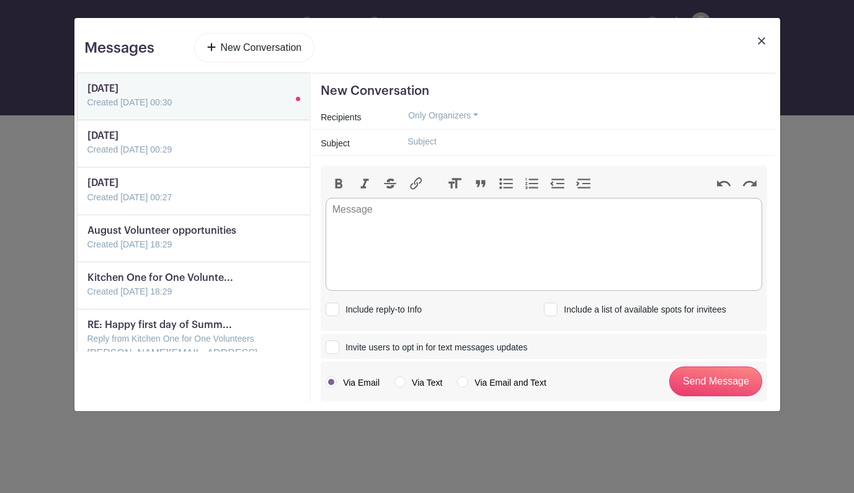
click at [449, 112] on button "Only Organizers" at bounding box center [443, 115] width 91 height 19
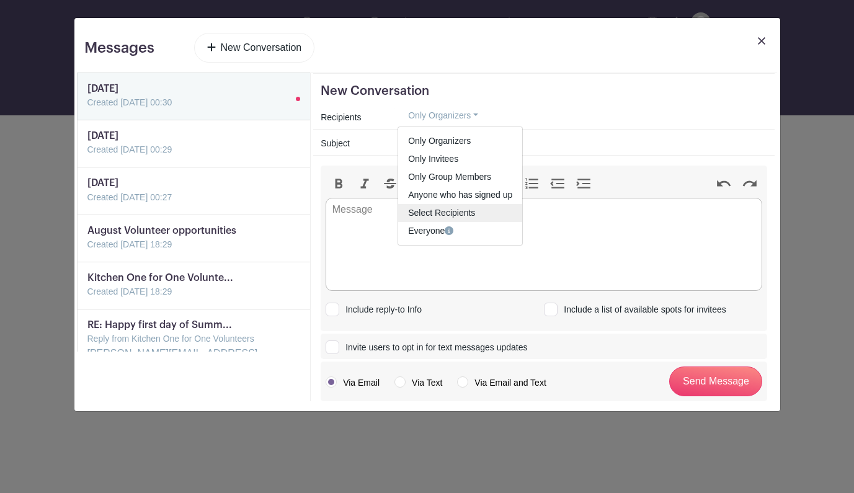
click at [452, 212] on span "Select Recipients" at bounding box center [441, 213] width 67 height 10
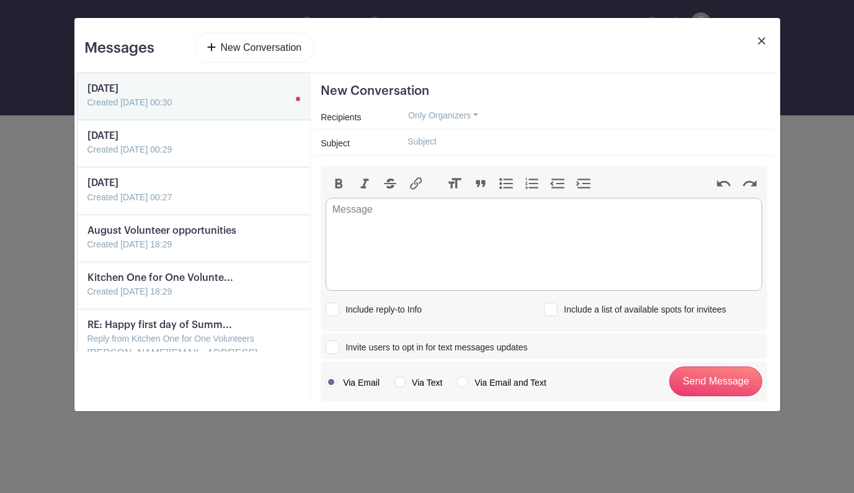
click at [431, 145] on form "New Conversation Recipients Only Organizers Only Organizers Only Invitees Only …" at bounding box center [544, 243] width 447 height 318
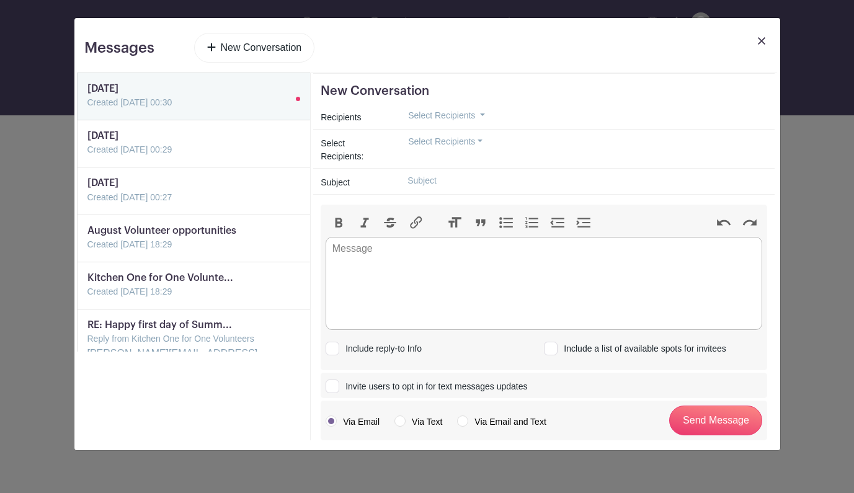
click at [438, 148] on button "Select Recipients" at bounding box center [446, 141] width 96 height 19
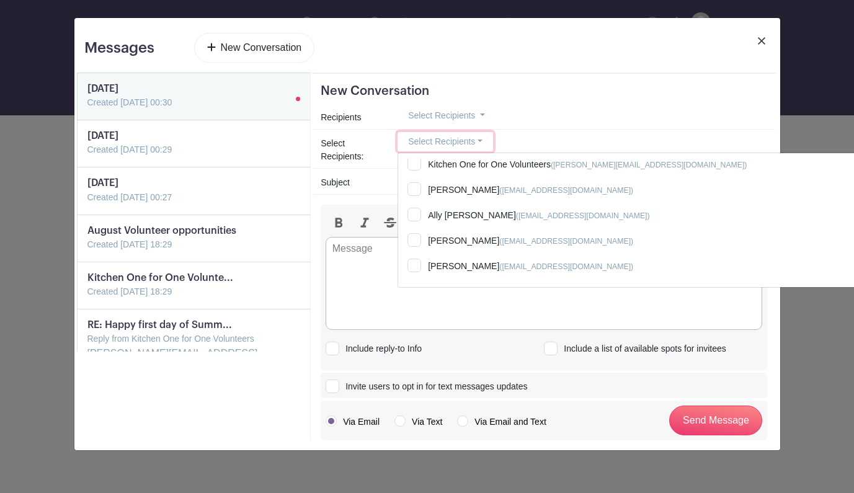
scroll to position [530, 0]
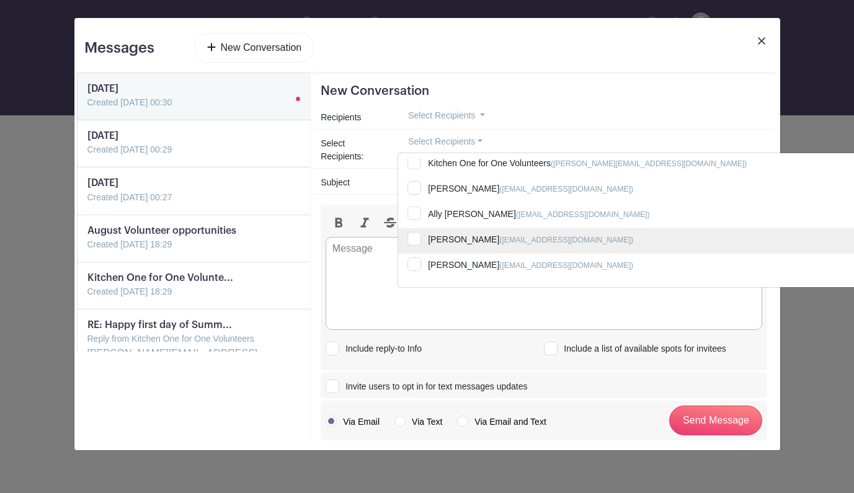
click at [413, 239] on input "Jaci Sanders (Jacisanders30@gmail.com)" at bounding box center [637, 241] width 478 height 27
checkbox input "true"
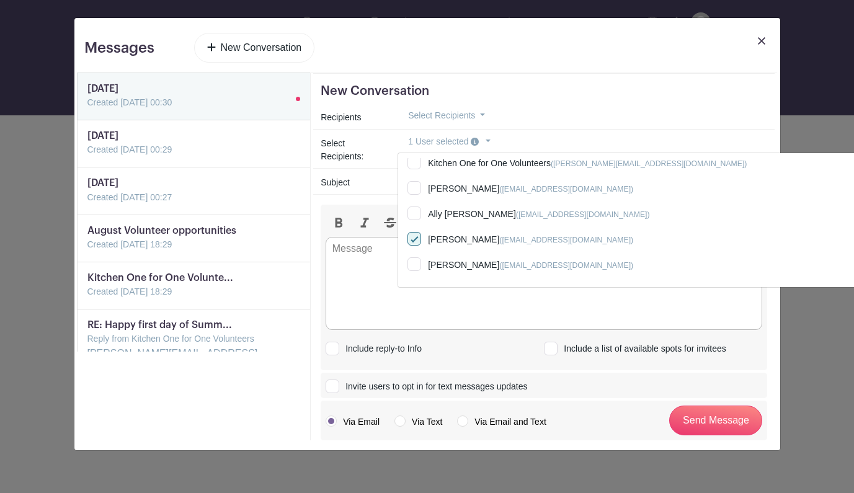
click at [389, 145] on div "Select Recipients:" at bounding box center [351, 150] width 77 height 31
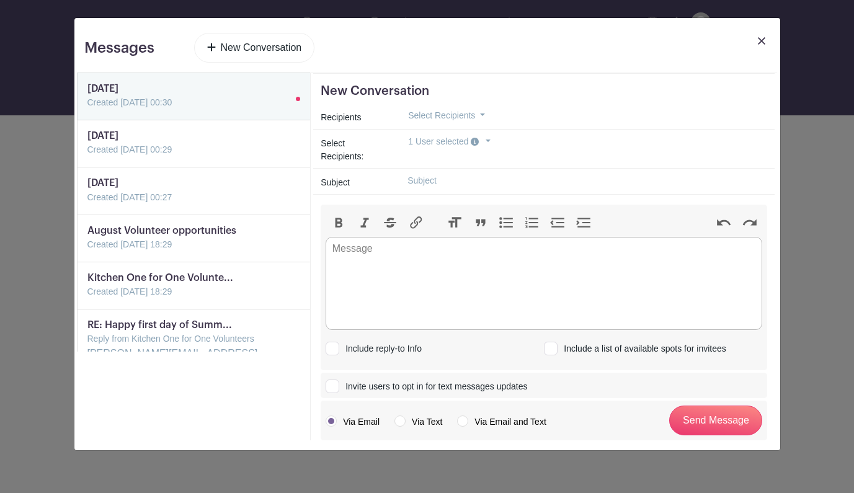
click at [388, 179] on div "Subject" at bounding box center [351, 183] width 77 height 18
click at [431, 181] on input "text" at bounding box center [583, 180] width 370 height 19
type input "Aug 8th"
click at [410, 258] on trix-editor at bounding box center [544, 283] width 437 height 93
type trix-editor "<div>Missed you at prep. Hope all is well.<br><br>Wendy</div>"
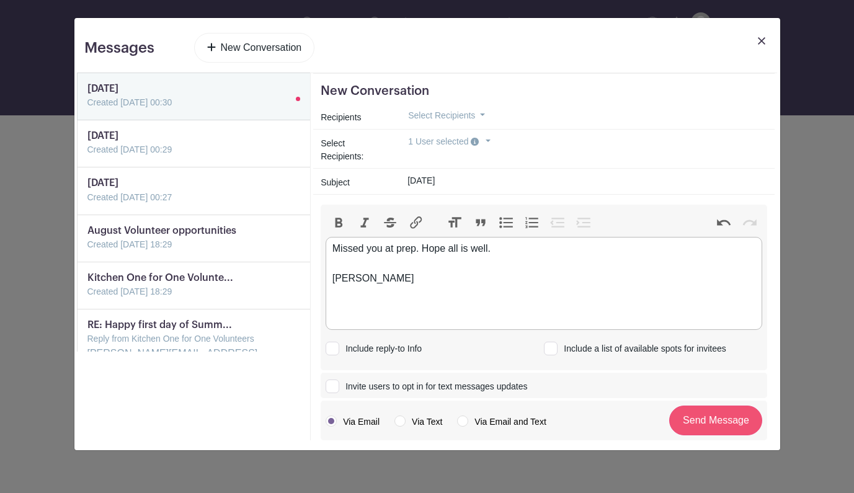
click at [724, 418] on input "Send Message" at bounding box center [716, 421] width 93 height 30
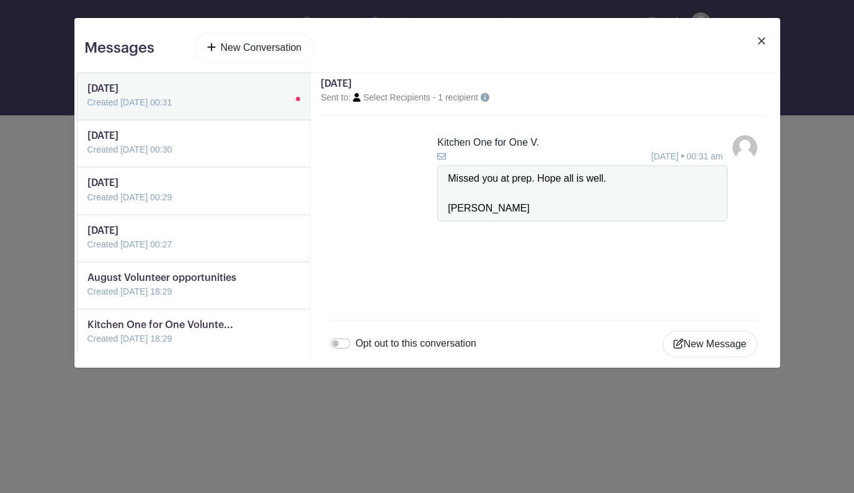
click at [294, 47] on link "New Conversation" at bounding box center [254, 48] width 121 height 30
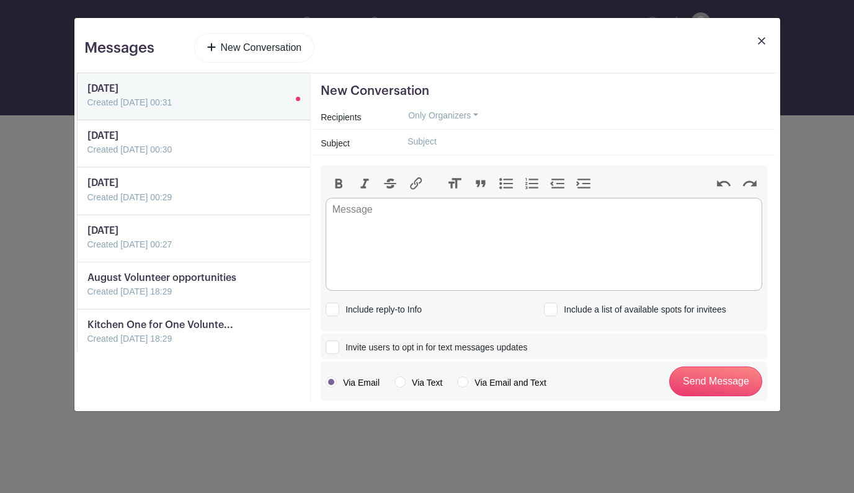
click at [437, 116] on button "Only Organizers" at bounding box center [443, 115] width 91 height 19
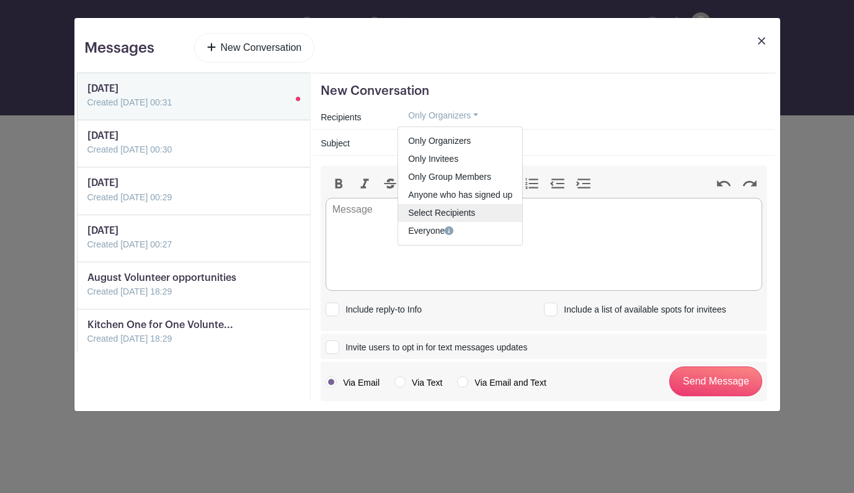
click at [465, 213] on span "Select Recipients" at bounding box center [441, 213] width 67 height 10
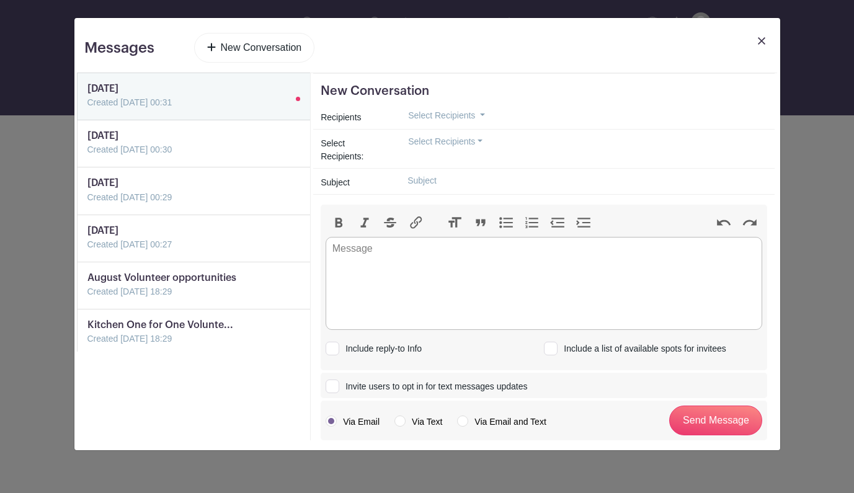
click at [433, 146] on button "Select Recipients" at bounding box center [446, 141] width 96 height 19
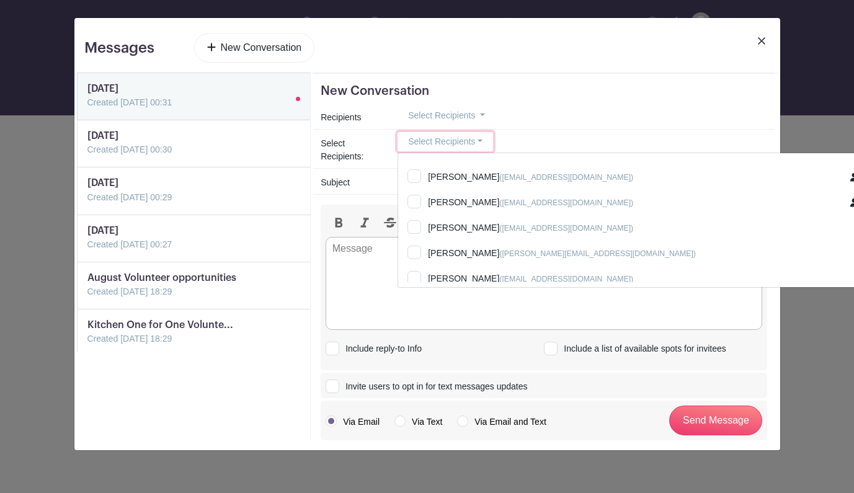
scroll to position [2602, 0]
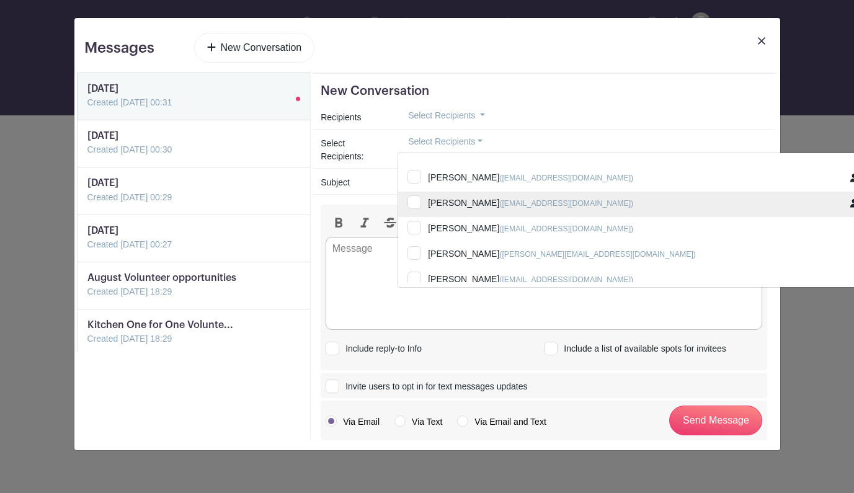
click at [415, 199] on input "Kathy Sugg (kathysugg@gmail.com)" at bounding box center [637, 205] width 478 height 27
checkbox input "true"
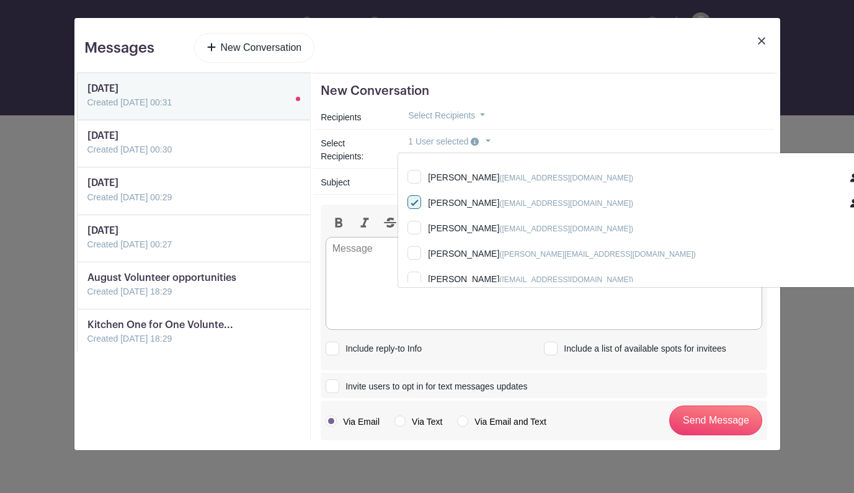
click at [375, 183] on div "Subject" at bounding box center [351, 183] width 77 height 18
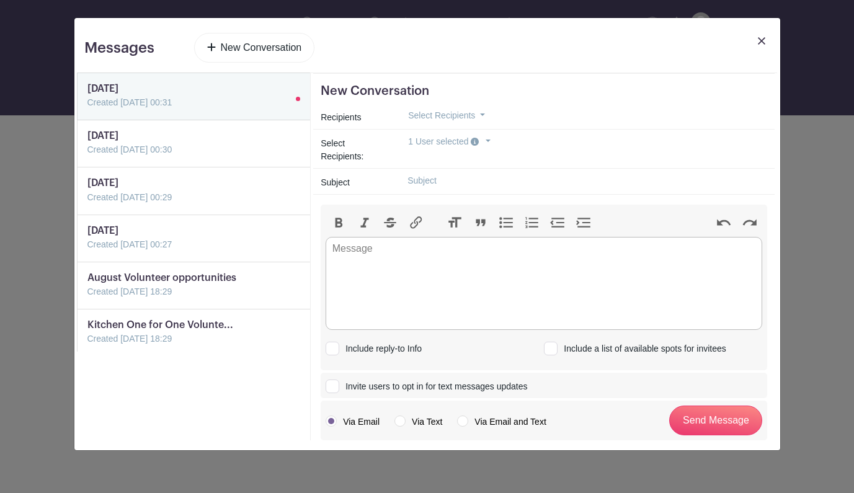
click at [421, 186] on input "text" at bounding box center [583, 180] width 370 height 19
type input "Aug 8th"
click at [377, 260] on trix-editor at bounding box center [544, 283] width 437 height 93
type trix-editor "<div>Missed you at prep!&nbsp;<br><br>Wendy</div>"
click at [720, 423] on input "Send Message" at bounding box center [716, 421] width 93 height 30
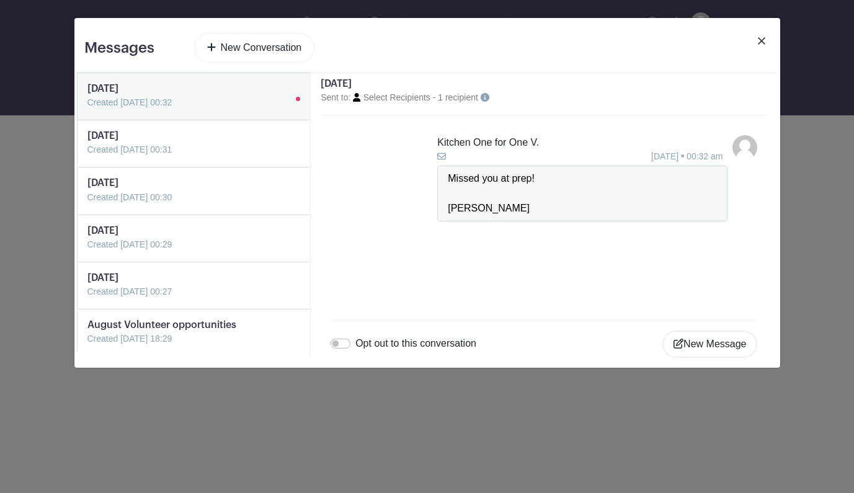
click at [280, 48] on link "New Conversation" at bounding box center [254, 48] width 121 height 30
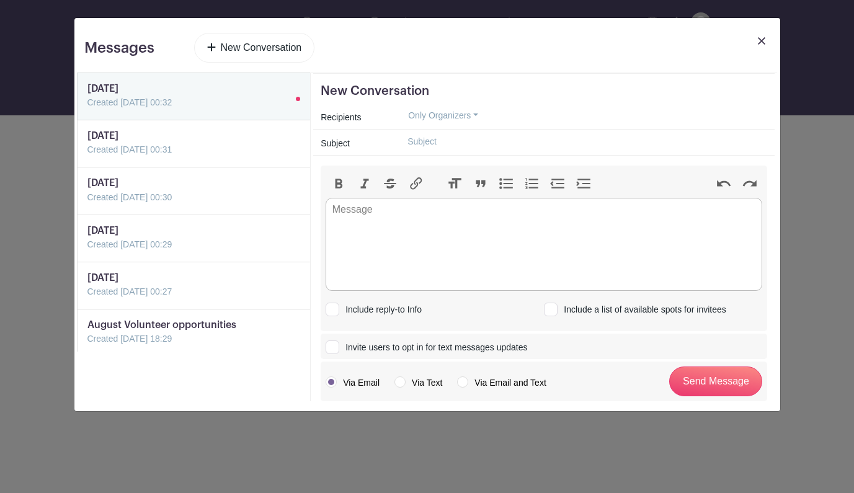
click at [430, 117] on button "Only Organizers" at bounding box center [443, 115] width 91 height 19
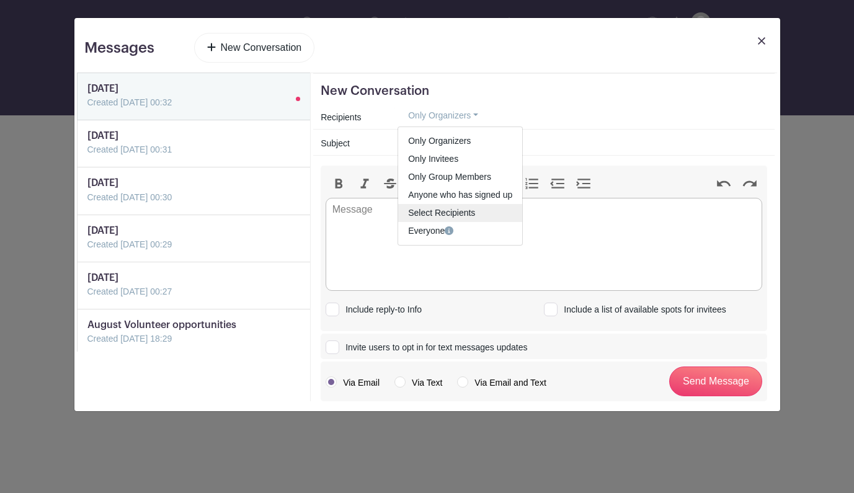
click at [444, 215] on span "Select Recipients" at bounding box center [441, 213] width 67 height 10
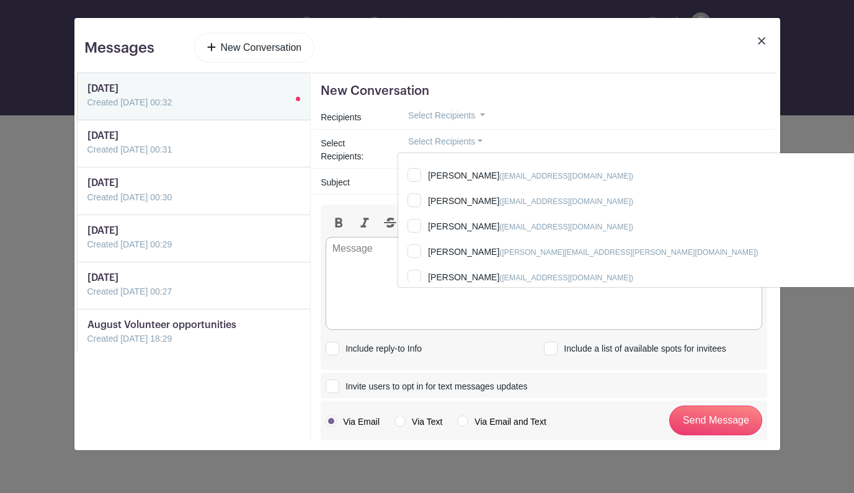
scroll to position [620, 0]
click at [87, 205] on link at bounding box center [87, 205] width 0 height 0
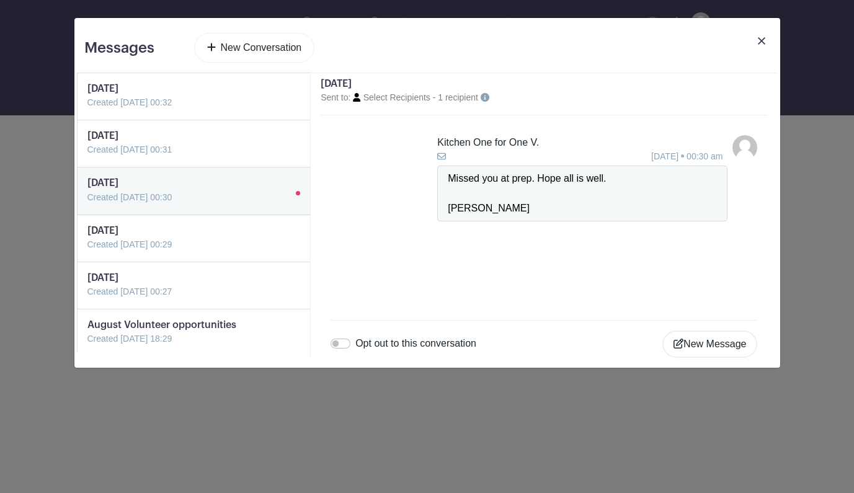
click at [386, 98] on small "Sent to: Select Recipients - 1 recipient" at bounding box center [400, 97] width 158 height 10
click at [87, 205] on link at bounding box center [87, 205] width 0 height 0
click at [87, 157] on link at bounding box center [87, 157] width 0 height 0
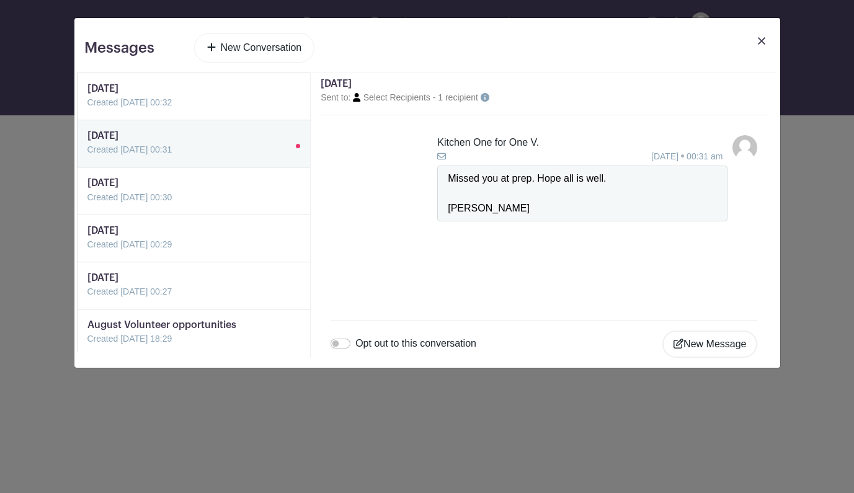
click at [87, 110] on link at bounding box center [87, 110] width 0 height 0
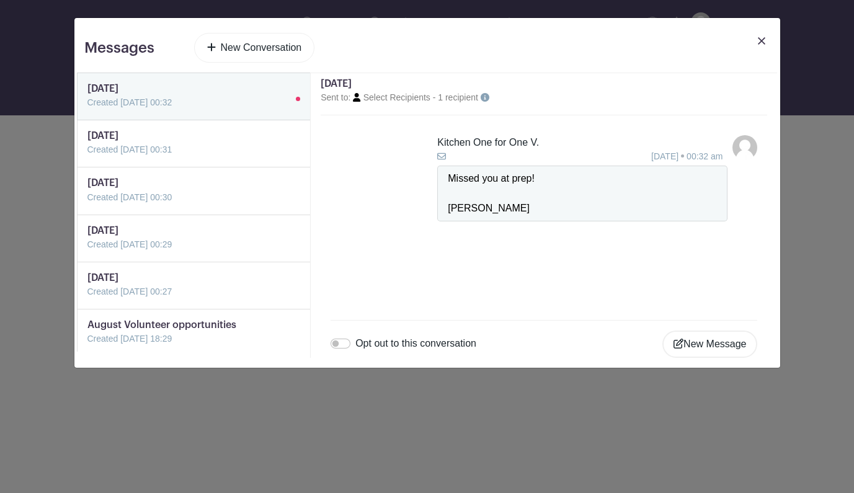
click at [341, 99] on small "Sent to: Select Recipients - 1 recipient" at bounding box center [400, 97] width 158 height 10
click at [357, 99] on icon at bounding box center [356, 97] width 7 height 9
click at [416, 104] on div "Aug 8th Sent to: Select Recipients - 1 recipient" at bounding box center [544, 94] width 447 height 42
click at [490, 99] on icon at bounding box center [485, 97] width 9 height 9
click at [87, 157] on link at bounding box center [87, 157] width 0 height 0
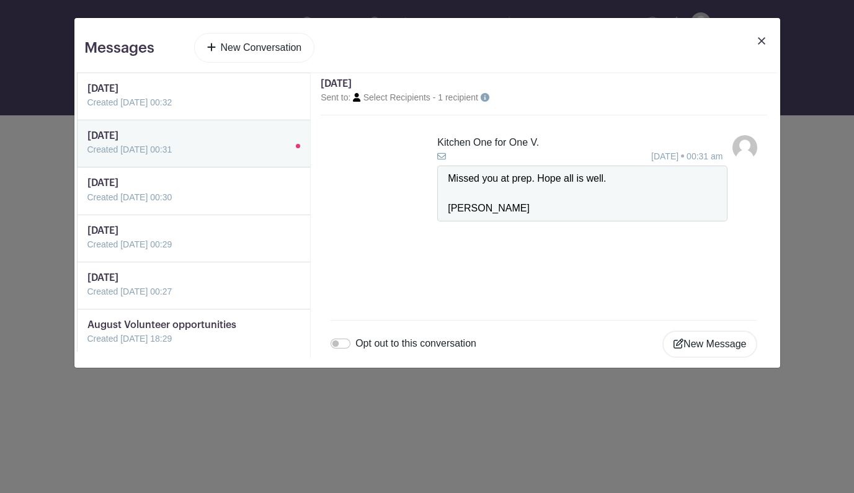
click at [87, 205] on link at bounding box center [87, 205] width 0 height 0
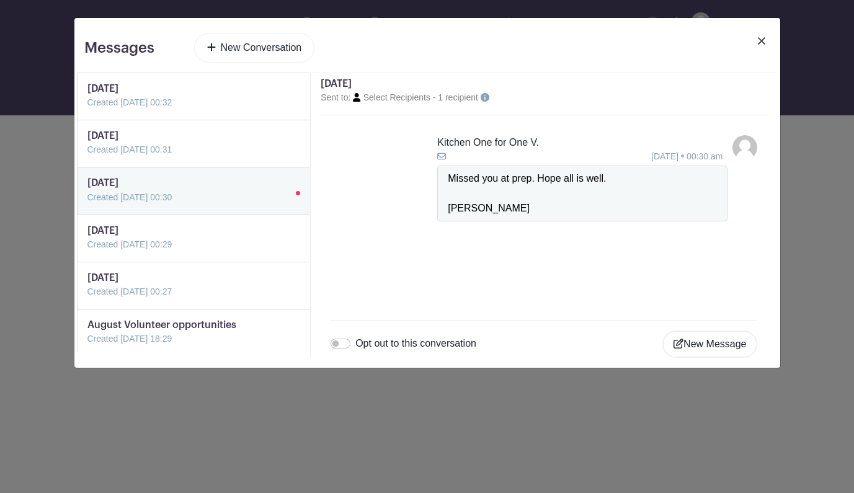
click at [267, 46] on link "New Conversation" at bounding box center [254, 48] width 121 height 30
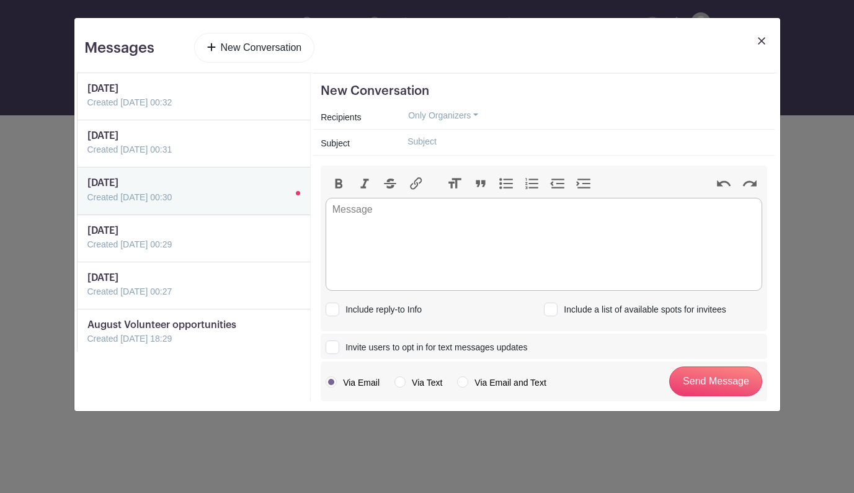
click at [441, 117] on button "Only Organizers" at bounding box center [443, 115] width 91 height 19
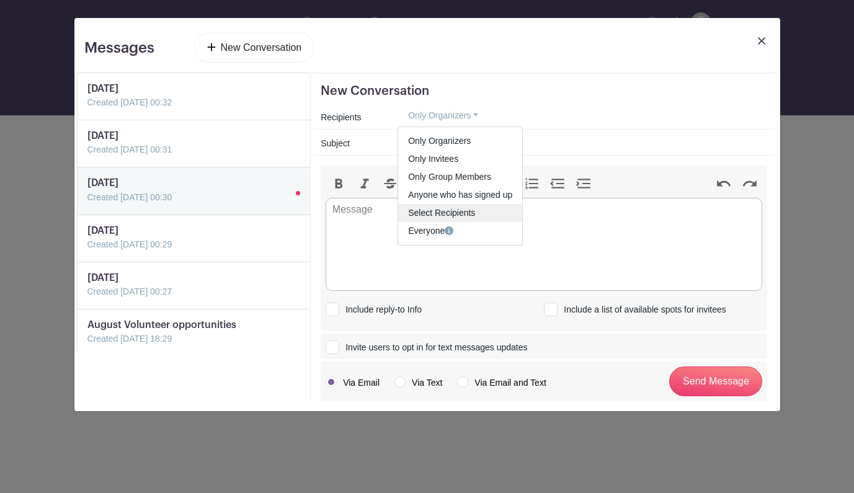
click at [446, 209] on span "Select Recipients" at bounding box center [441, 213] width 67 height 10
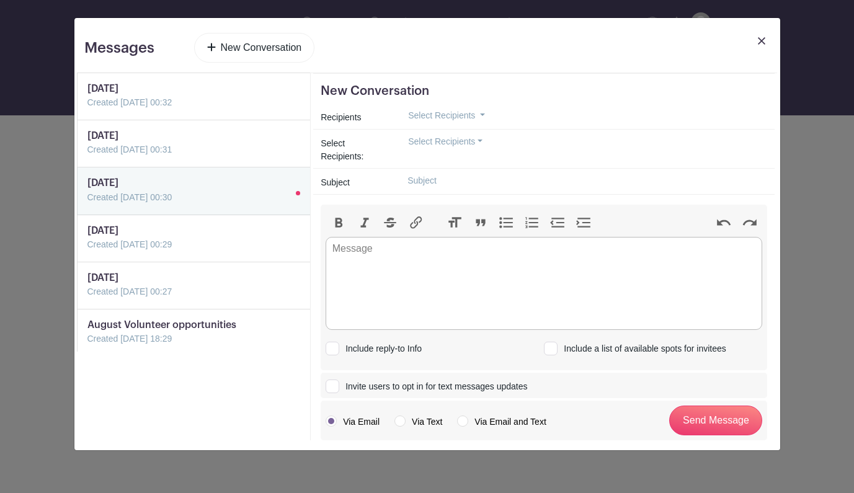
click at [435, 141] on button "Select Recipients" at bounding box center [446, 141] width 96 height 19
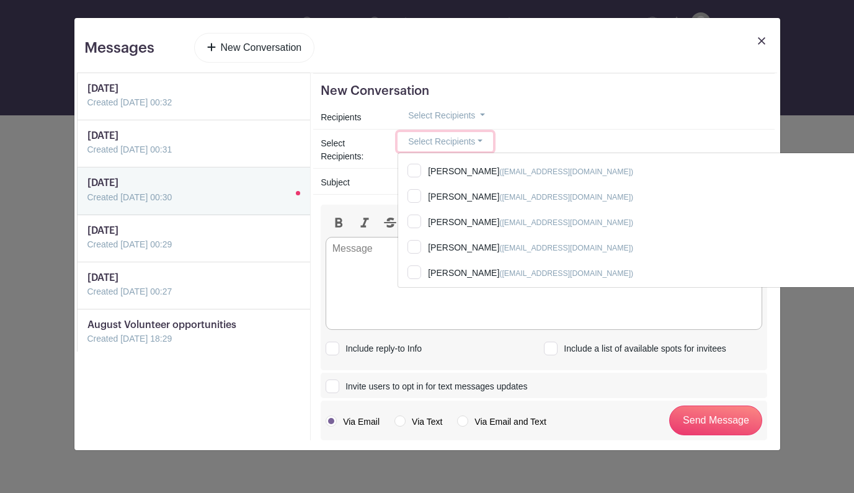
scroll to position [5304, 0]
click at [763, 39] on img at bounding box center [761, 40] width 7 height 7
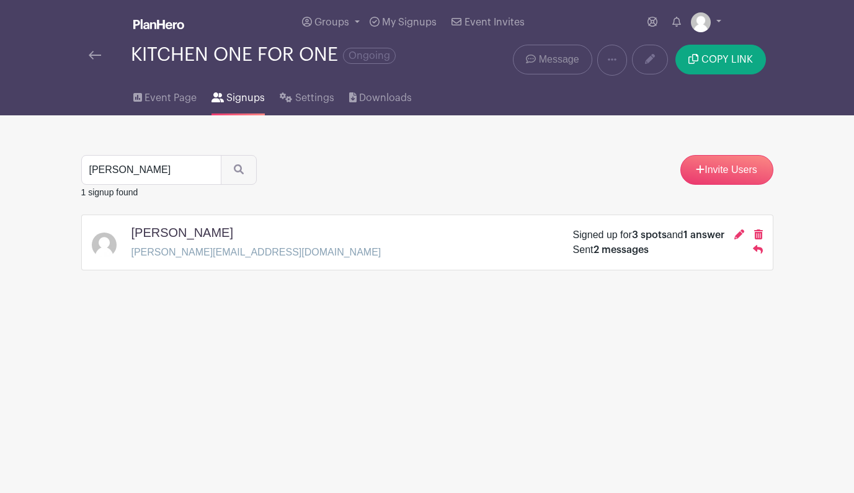
click at [555, 60] on span "Message" at bounding box center [559, 59] width 40 height 15
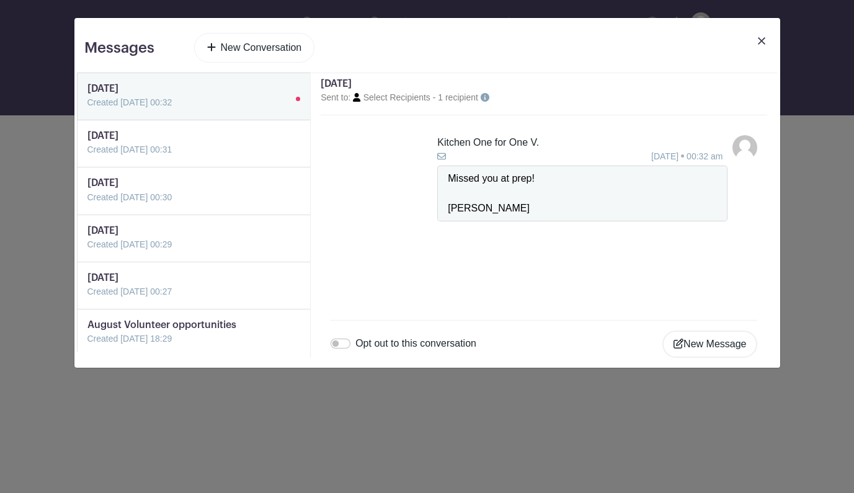
click at [273, 48] on link "New Conversation" at bounding box center [254, 48] width 121 height 30
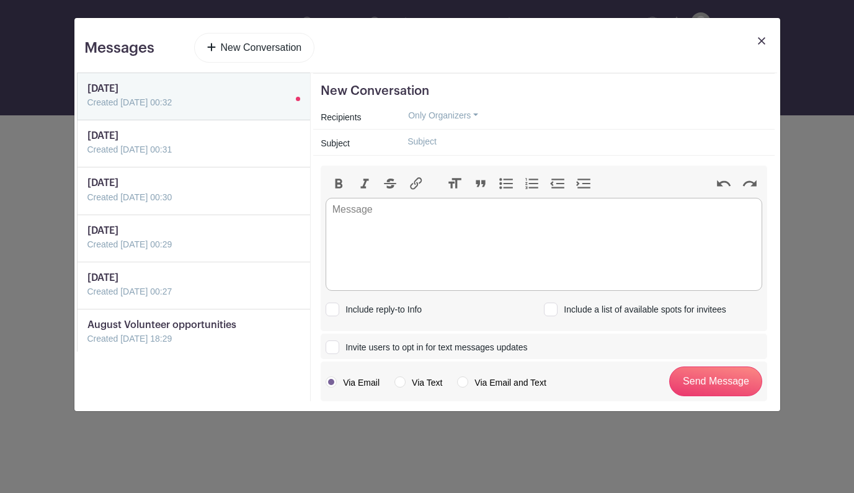
click at [465, 115] on button "Only Organizers" at bounding box center [443, 115] width 91 height 19
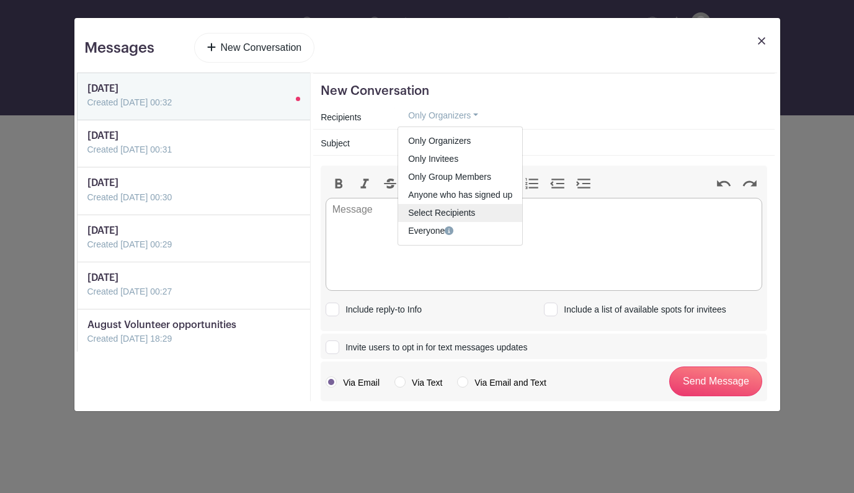
click at [467, 214] on span "Select Recipients" at bounding box center [441, 213] width 67 height 10
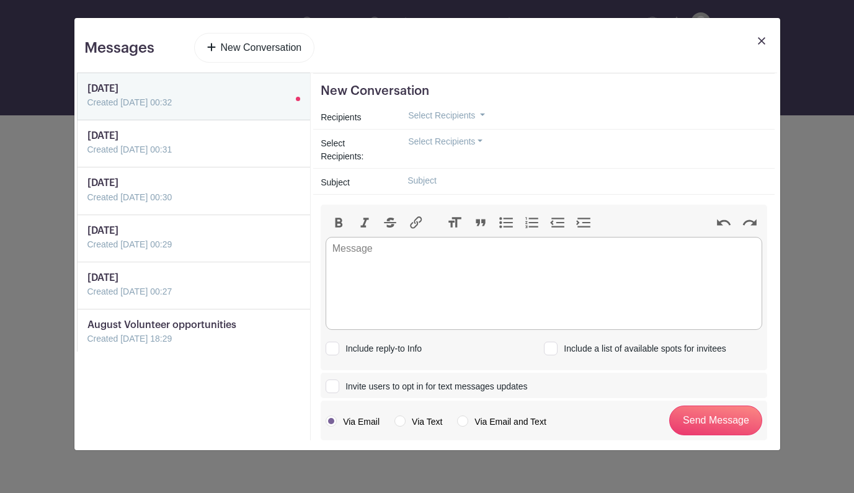
click at [448, 151] on button "Select Recipients" at bounding box center [446, 141] width 96 height 19
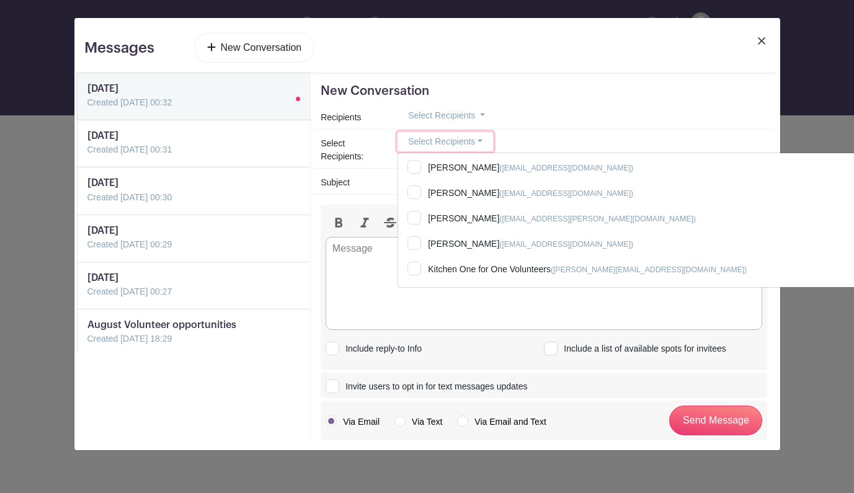
scroll to position [423, 0]
click at [531, 140] on div "Select Recipients Select All Taylor Padgett (taylorjpadgett@gmail.com)" at bounding box center [583, 141] width 370 height 19
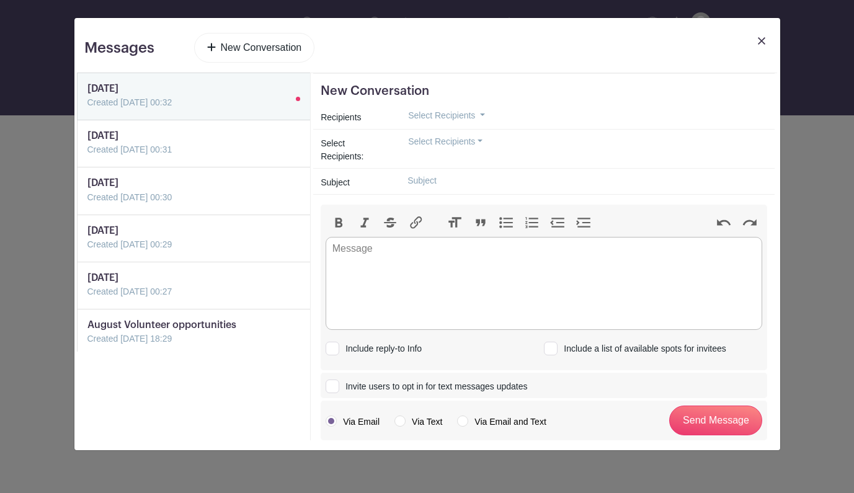
click at [421, 142] on button "Select Recipients" at bounding box center [446, 141] width 96 height 19
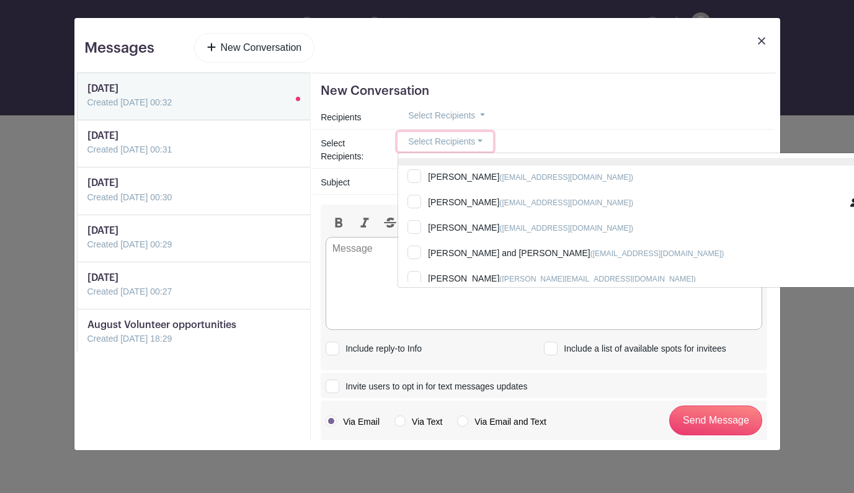
scroll to position [850, 0]
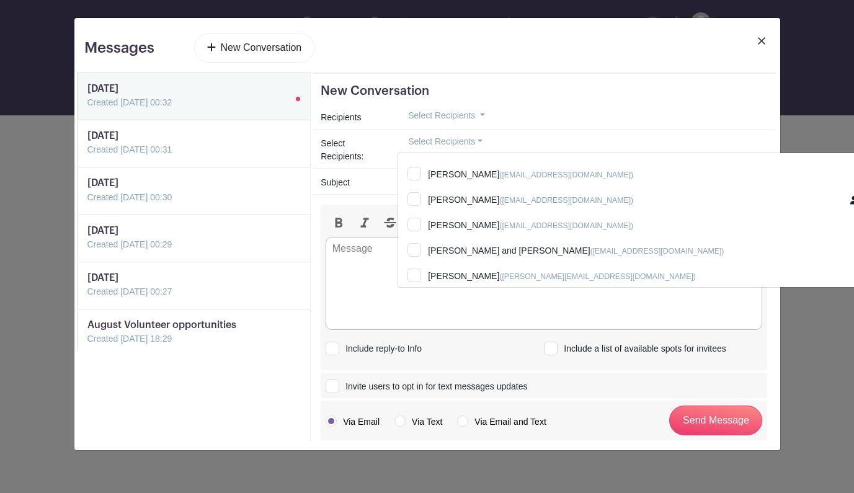
click at [761, 40] on img at bounding box center [761, 40] width 7 height 7
